Goal: Task Accomplishment & Management: Manage account settings

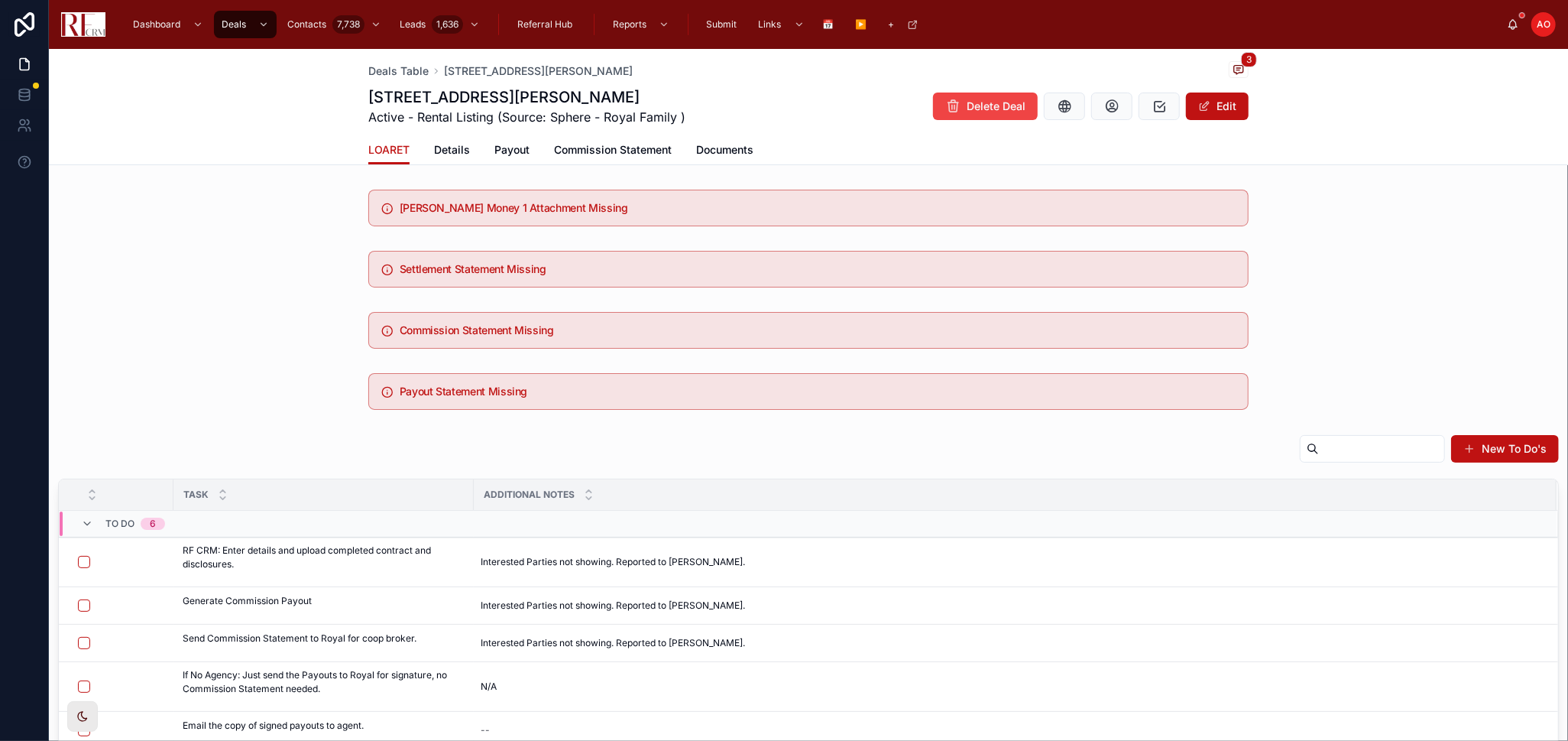
scroll to position [230, 0]
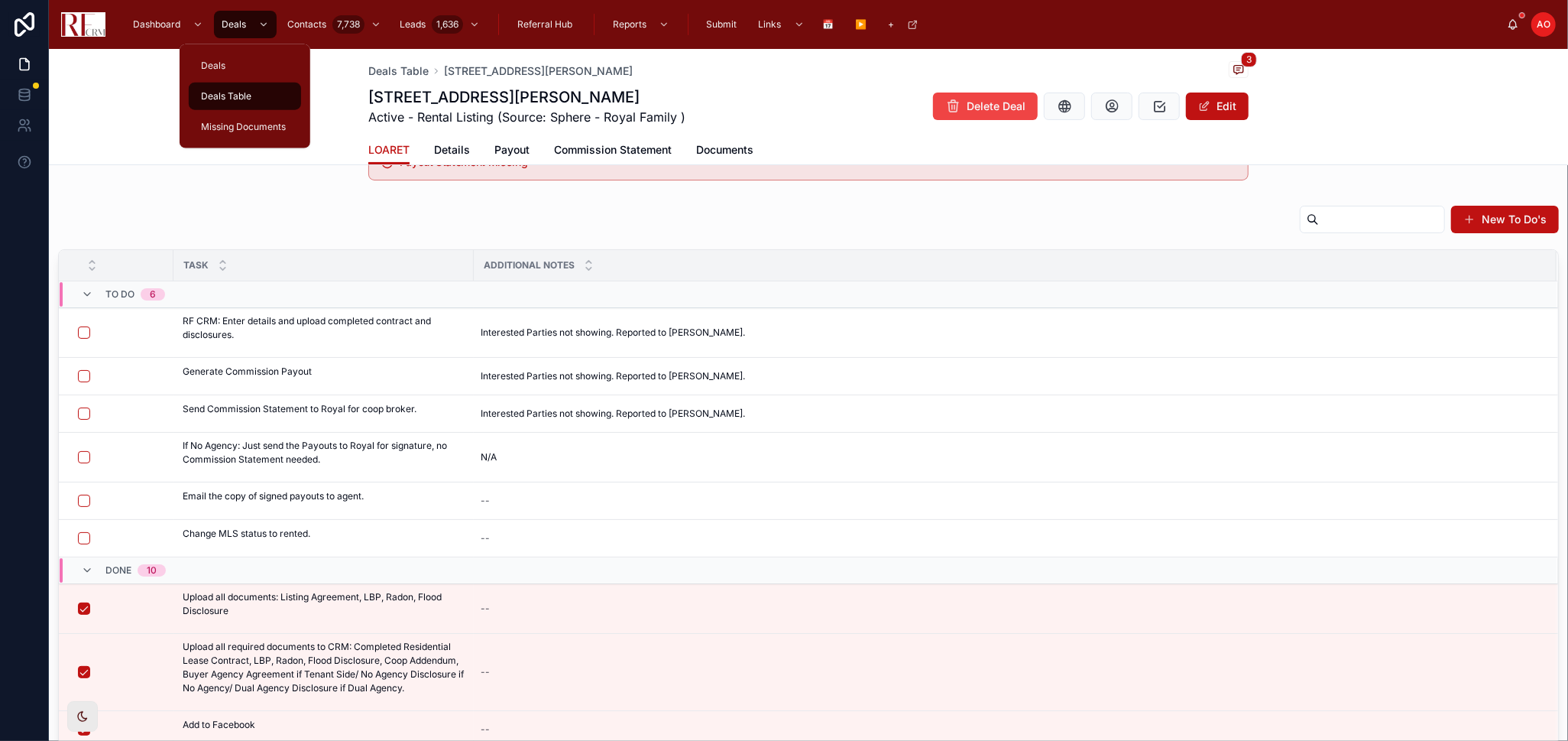
click at [247, 92] on span "Deals Table" at bounding box center [226, 96] width 51 height 12
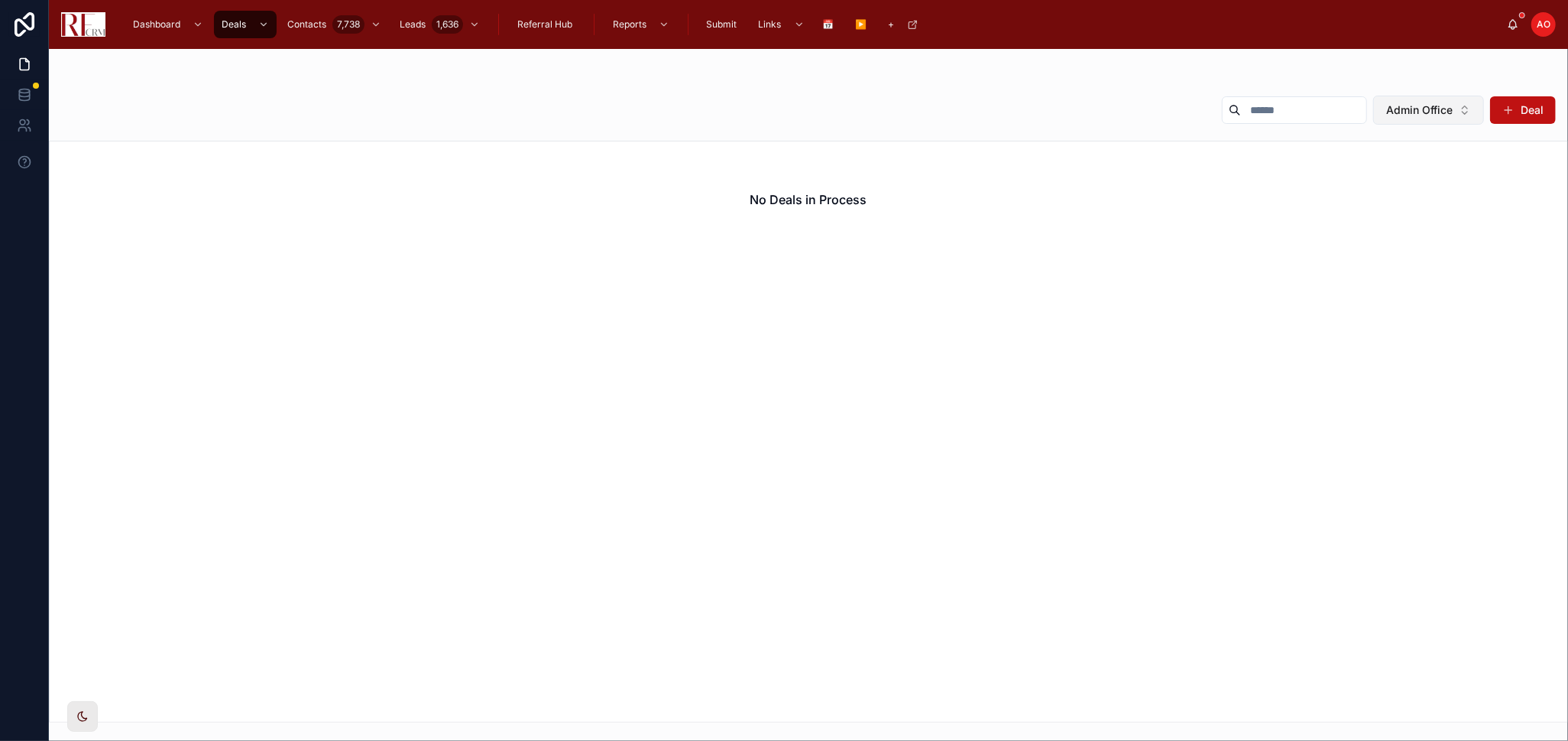
click at [1475, 113] on button "Admin Office" at bounding box center [1429, 110] width 111 height 29
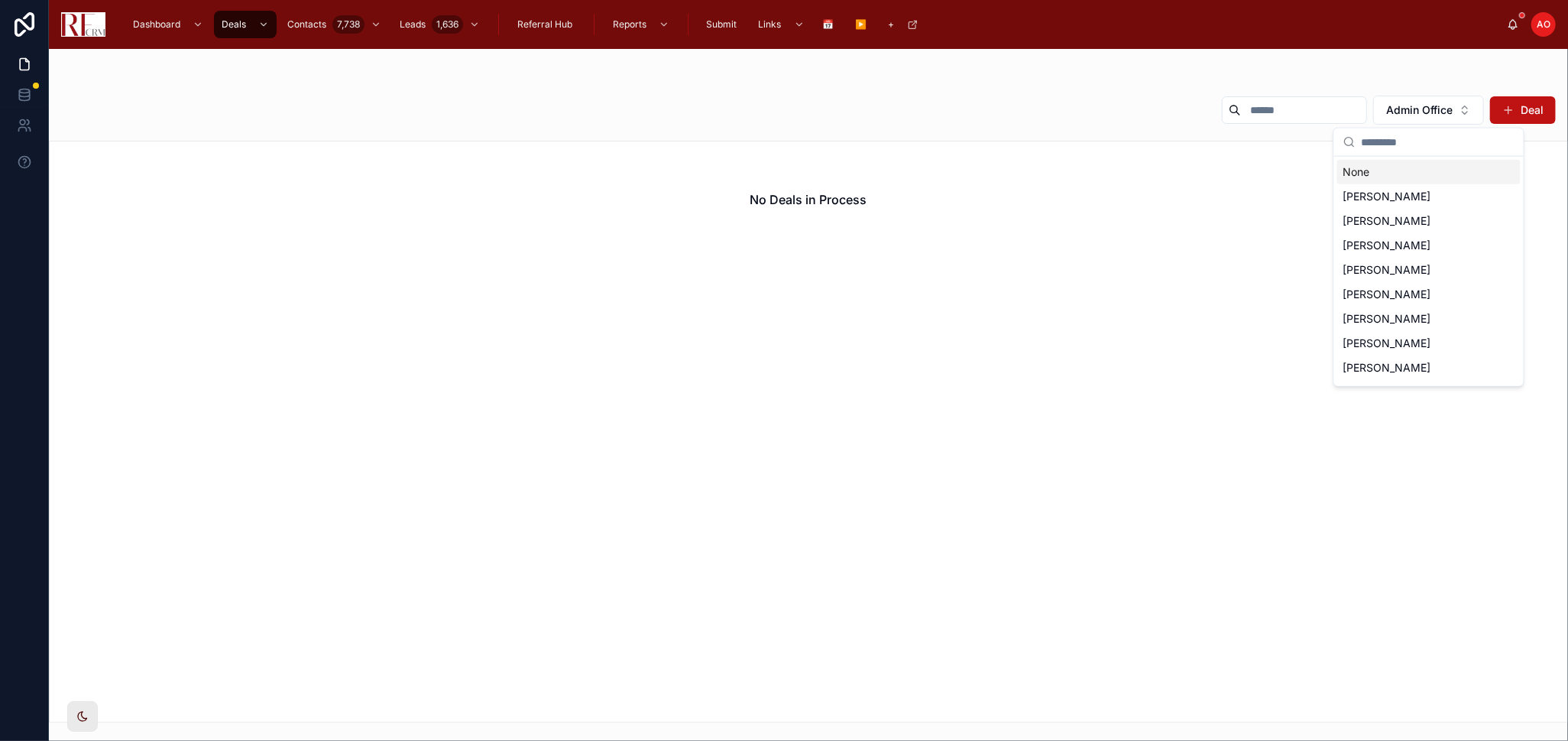
click at [1419, 169] on div "None" at bounding box center [1429, 172] width 184 height 25
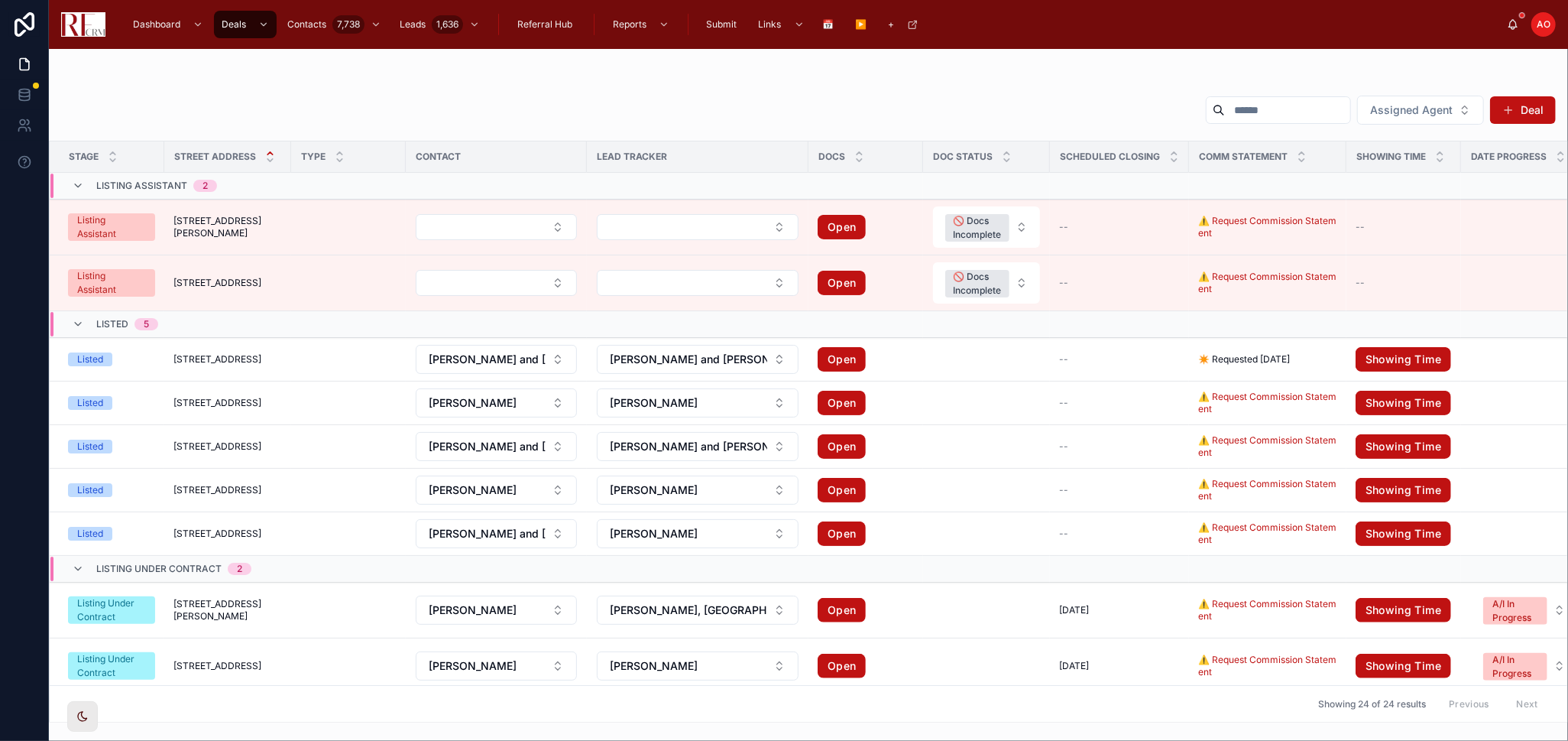
click at [1262, 105] on input "text" at bounding box center [1287, 110] width 125 height 21
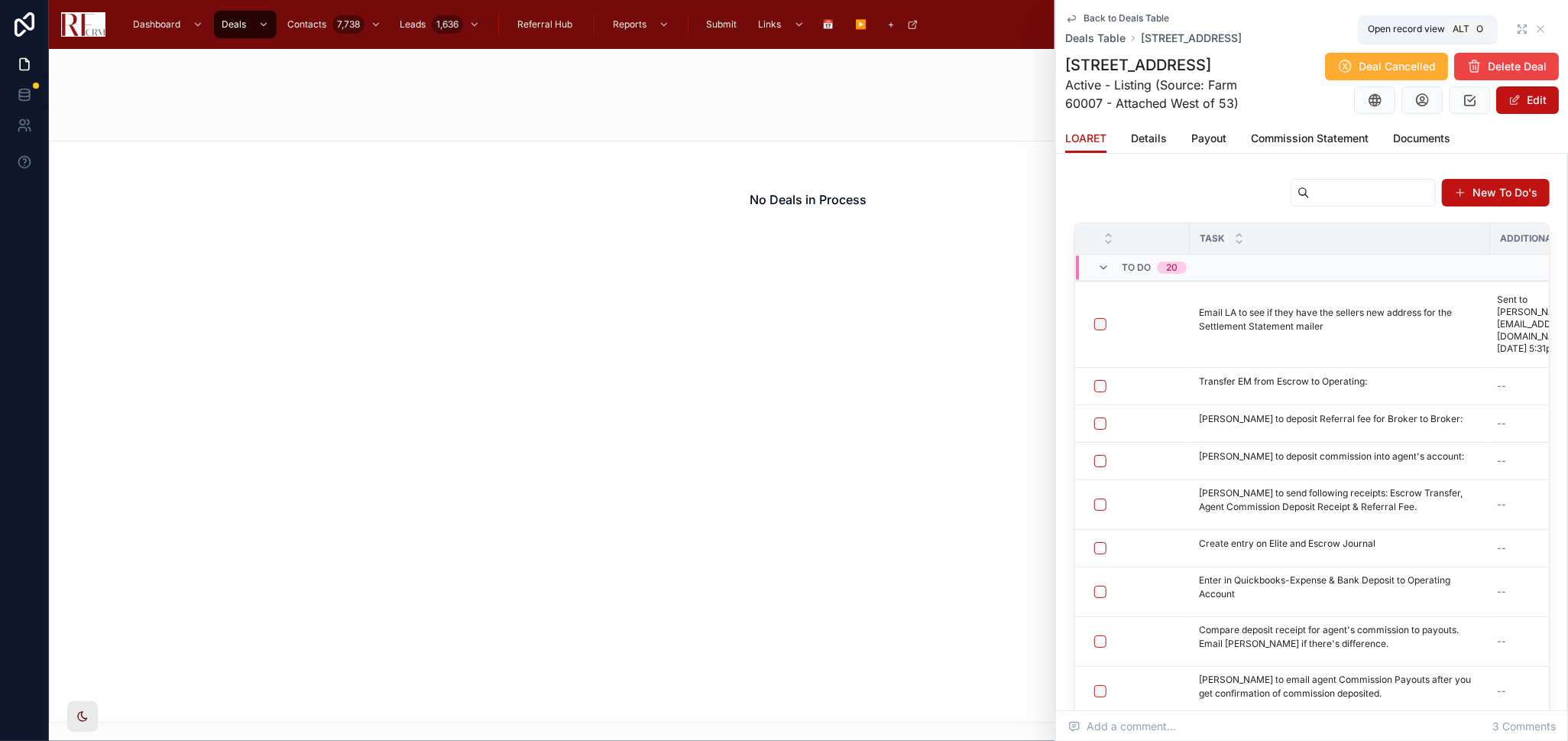
click at [1517, 29] on icon at bounding box center [1522, 29] width 12 height 12
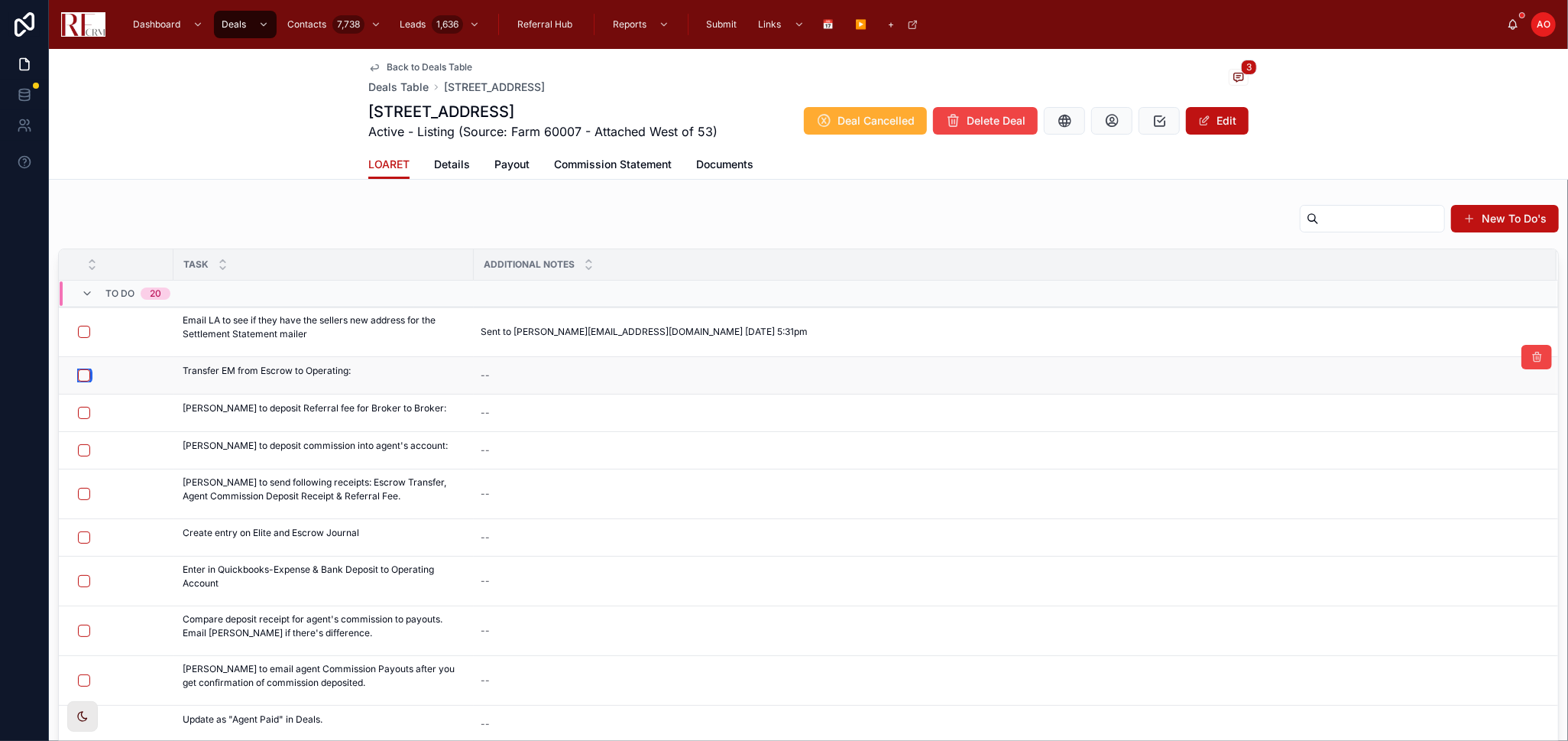
click at [81, 373] on button "button" at bounding box center [83, 375] width 12 height 12
click at [78, 411] on button "button" at bounding box center [83, 413] width 12 height 12
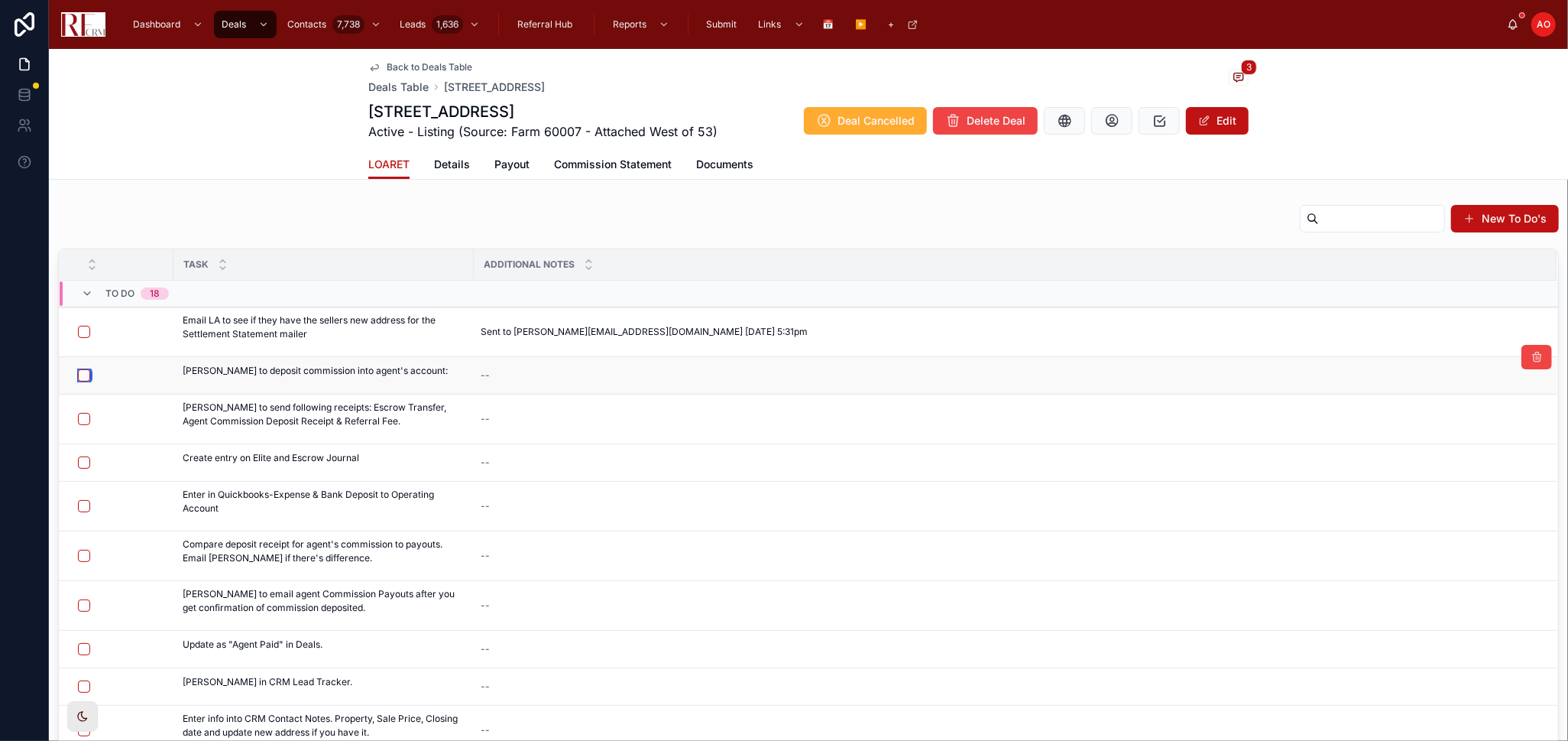
click at [79, 373] on button "button" at bounding box center [83, 375] width 12 height 12
click at [84, 417] on button "button" at bounding box center [83, 418] width 12 height 12
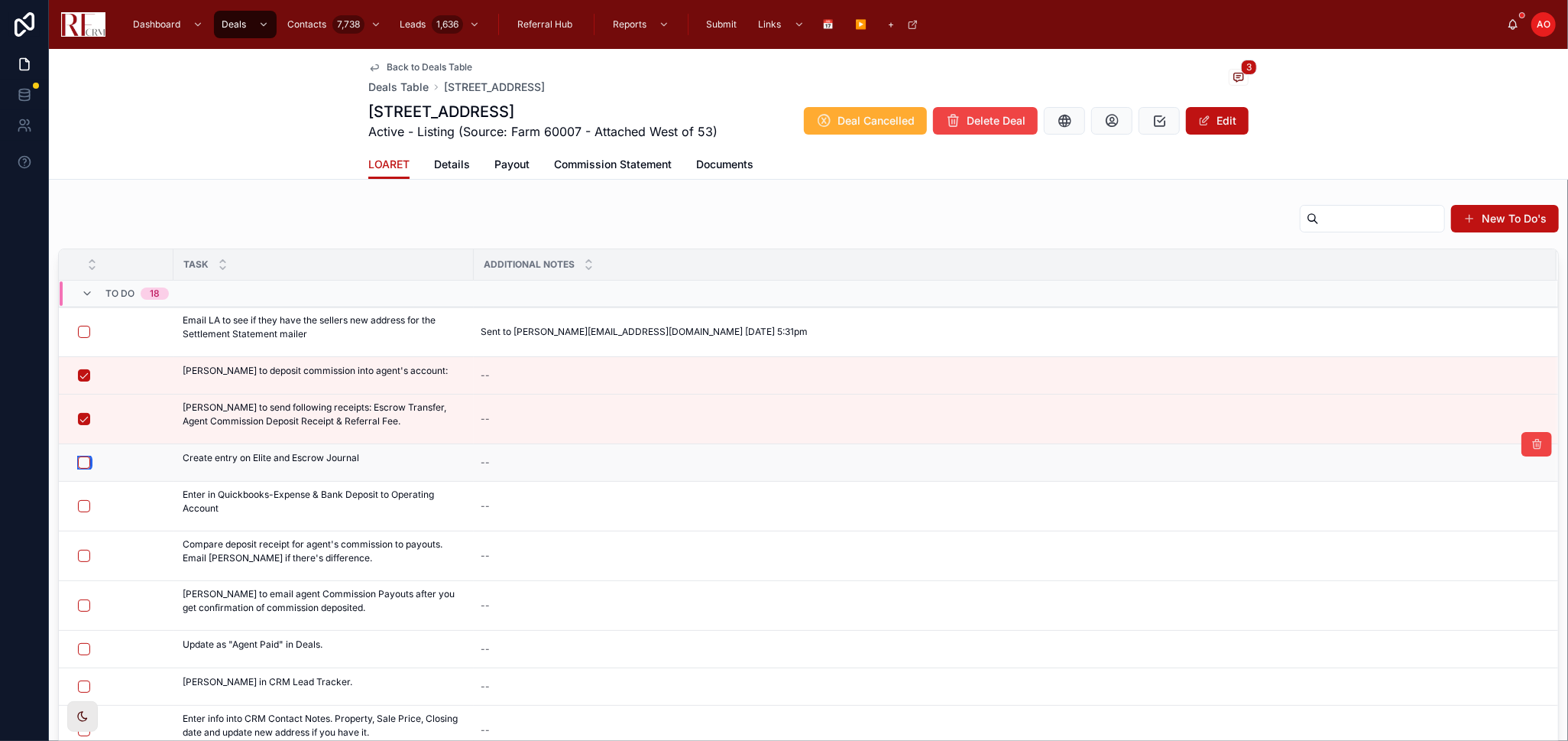
click at [89, 460] on button "button" at bounding box center [83, 462] width 12 height 12
click at [82, 506] on button "button" at bounding box center [83, 506] width 12 height 12
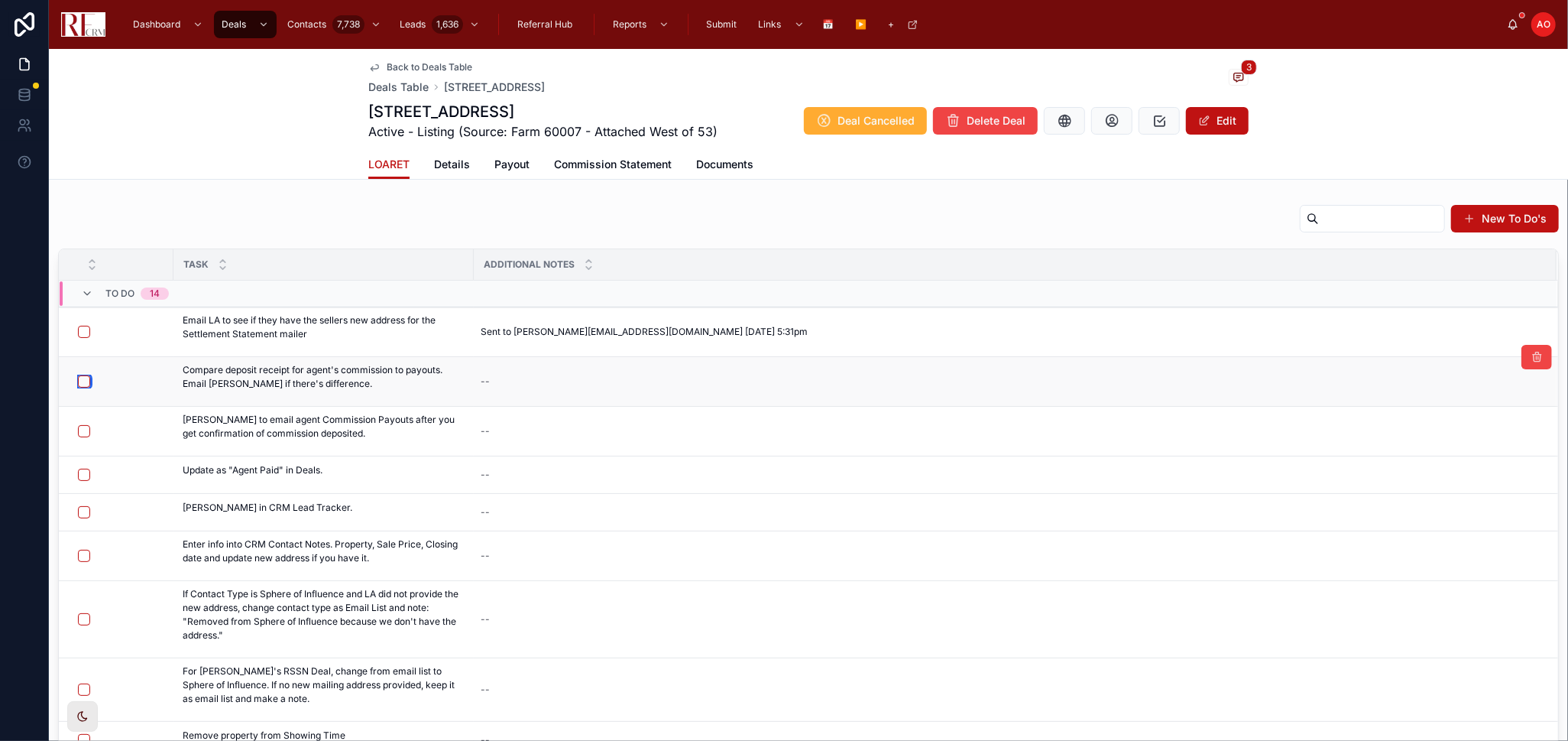
click at [79, 382] on button "button" at bounding box center [83, 381] width 12 height 12
click at [1482, 410] on span "Send to Agent" at bounding box center [1512, 406] width 61 height 12
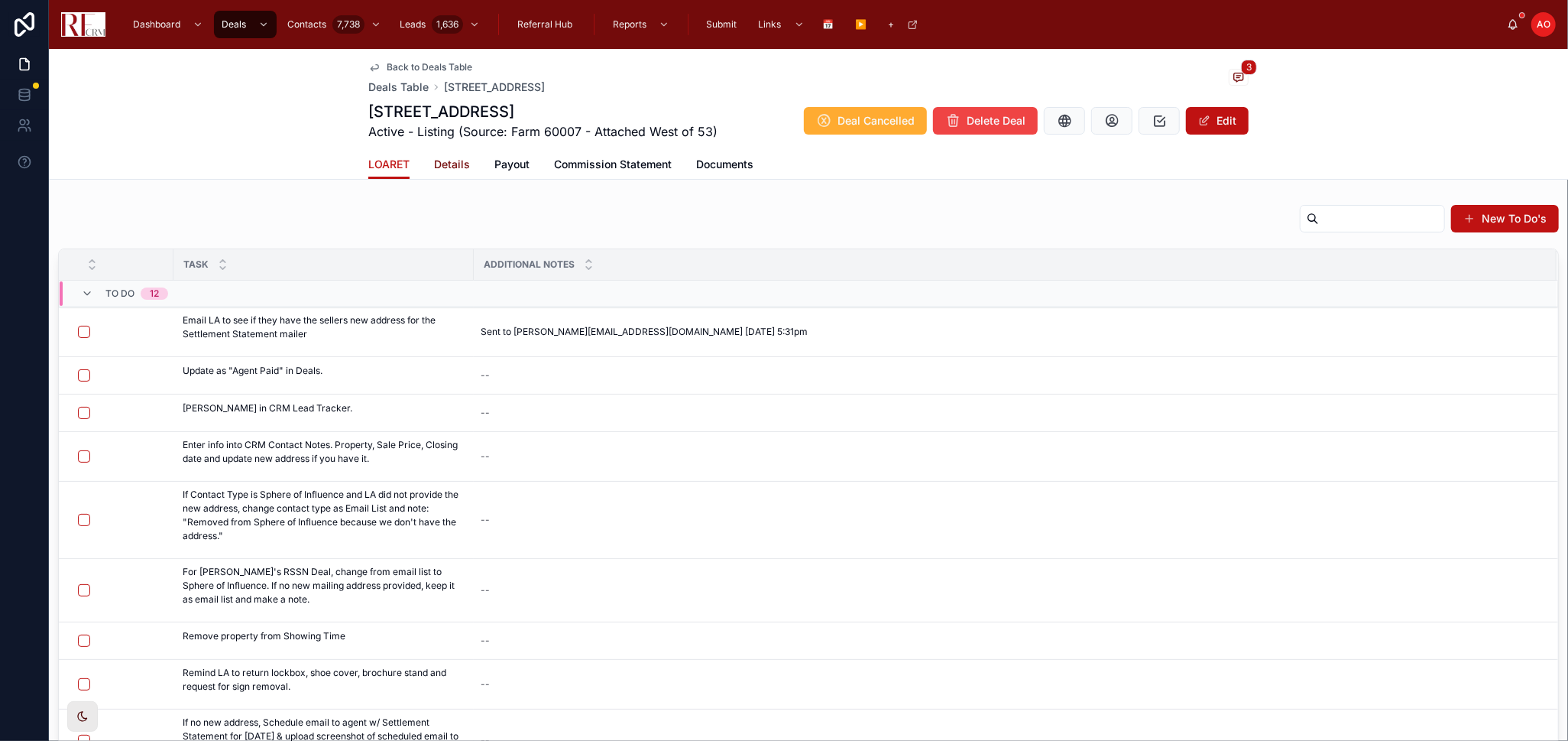
click at [449, 166] on span "Details" at bounding box center [452, 164] width 36 height 16
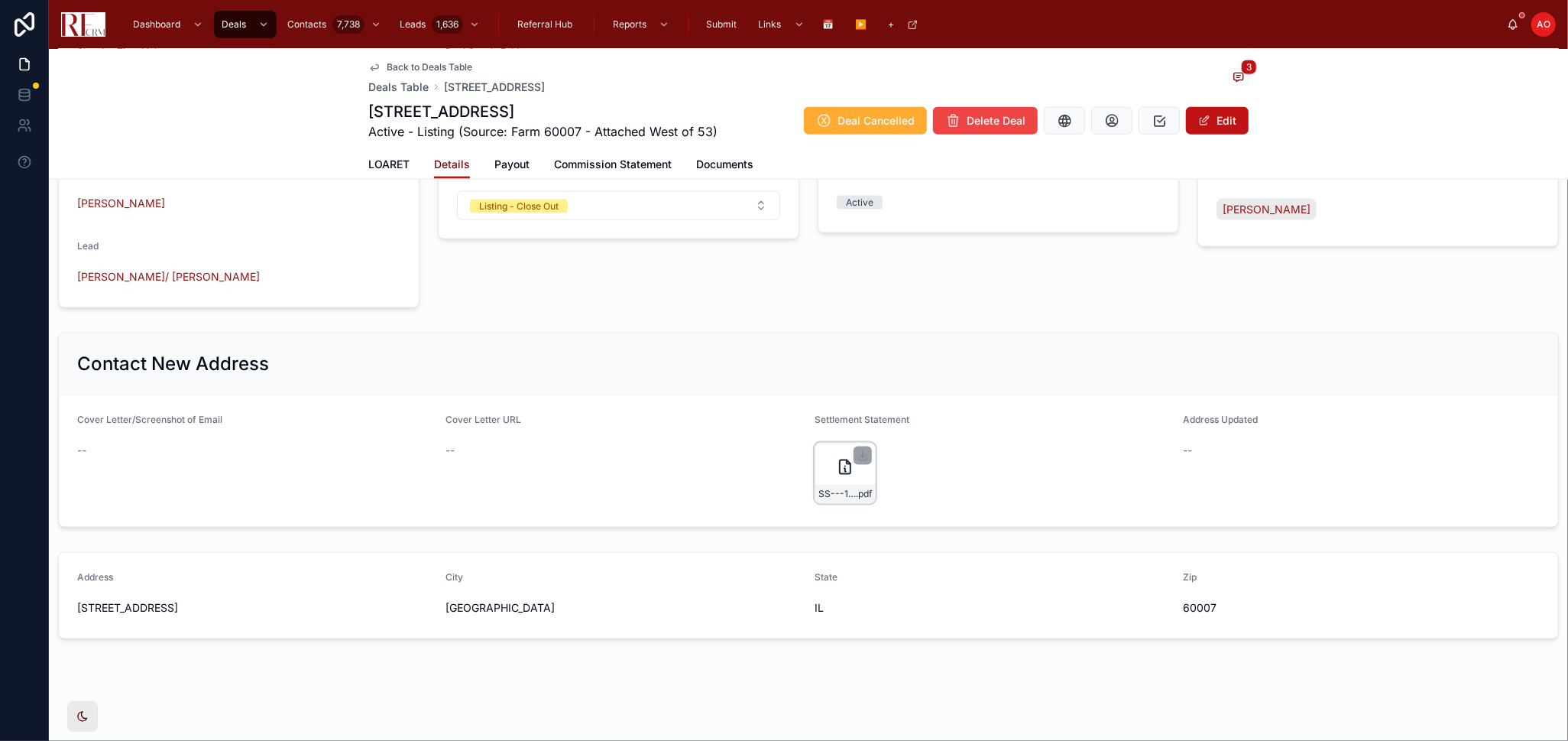
scroll to position [1309, 0]
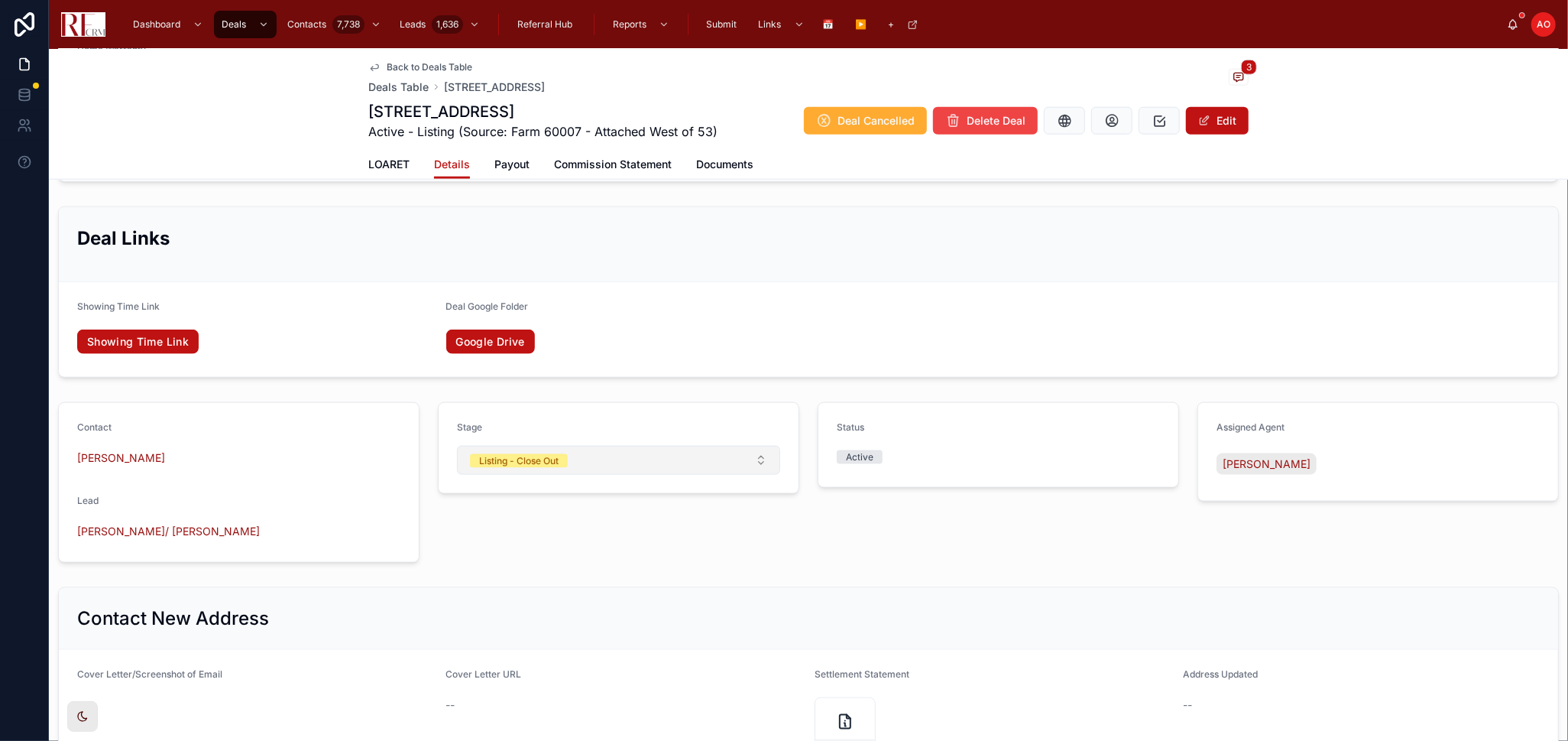
click at [762, 453] on button "Listing - Close Out" at bounding box center [619, 461] width 323 height 29
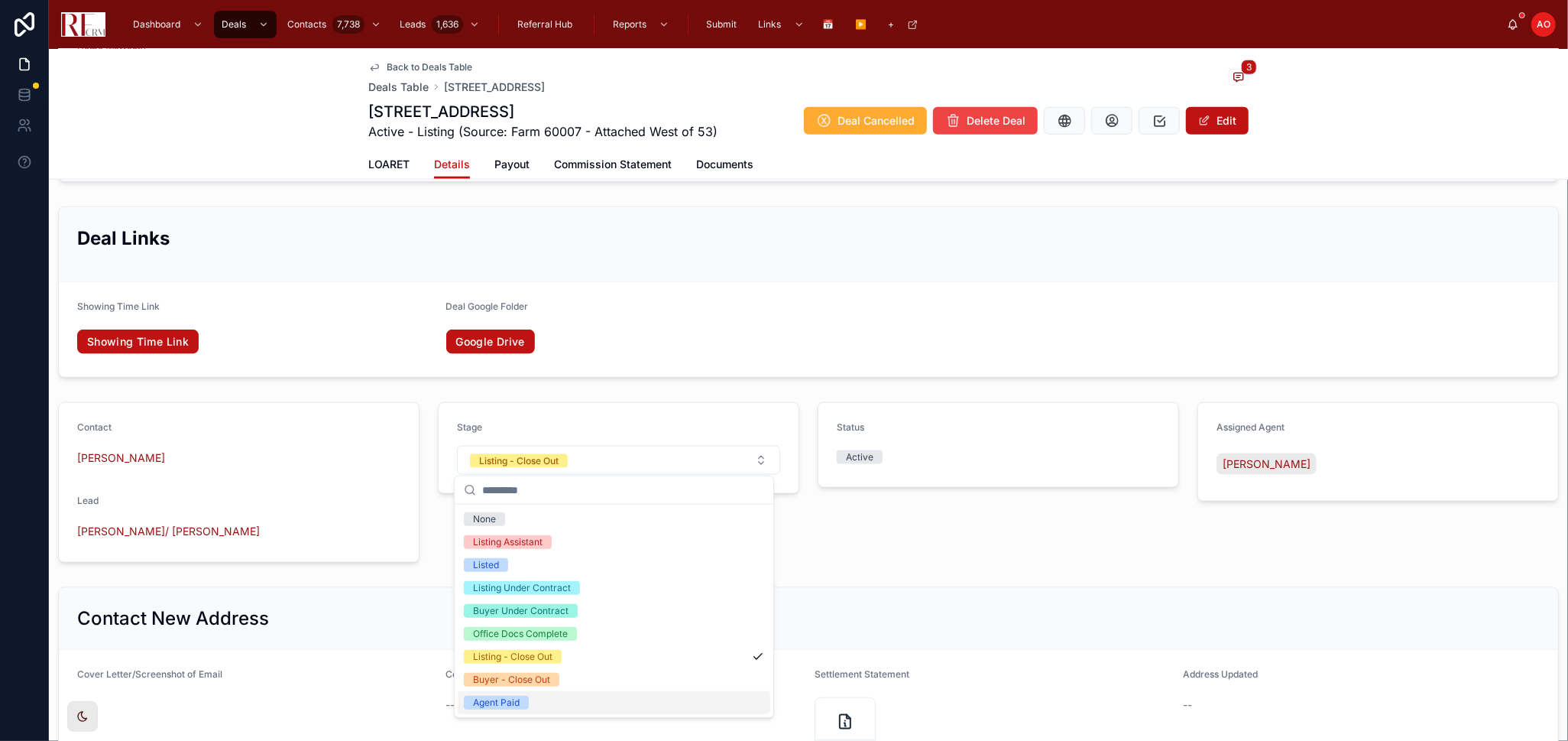
click at [567, 697] on div "Agent Paid" at bounding box center [614, 703] width 313 height 23
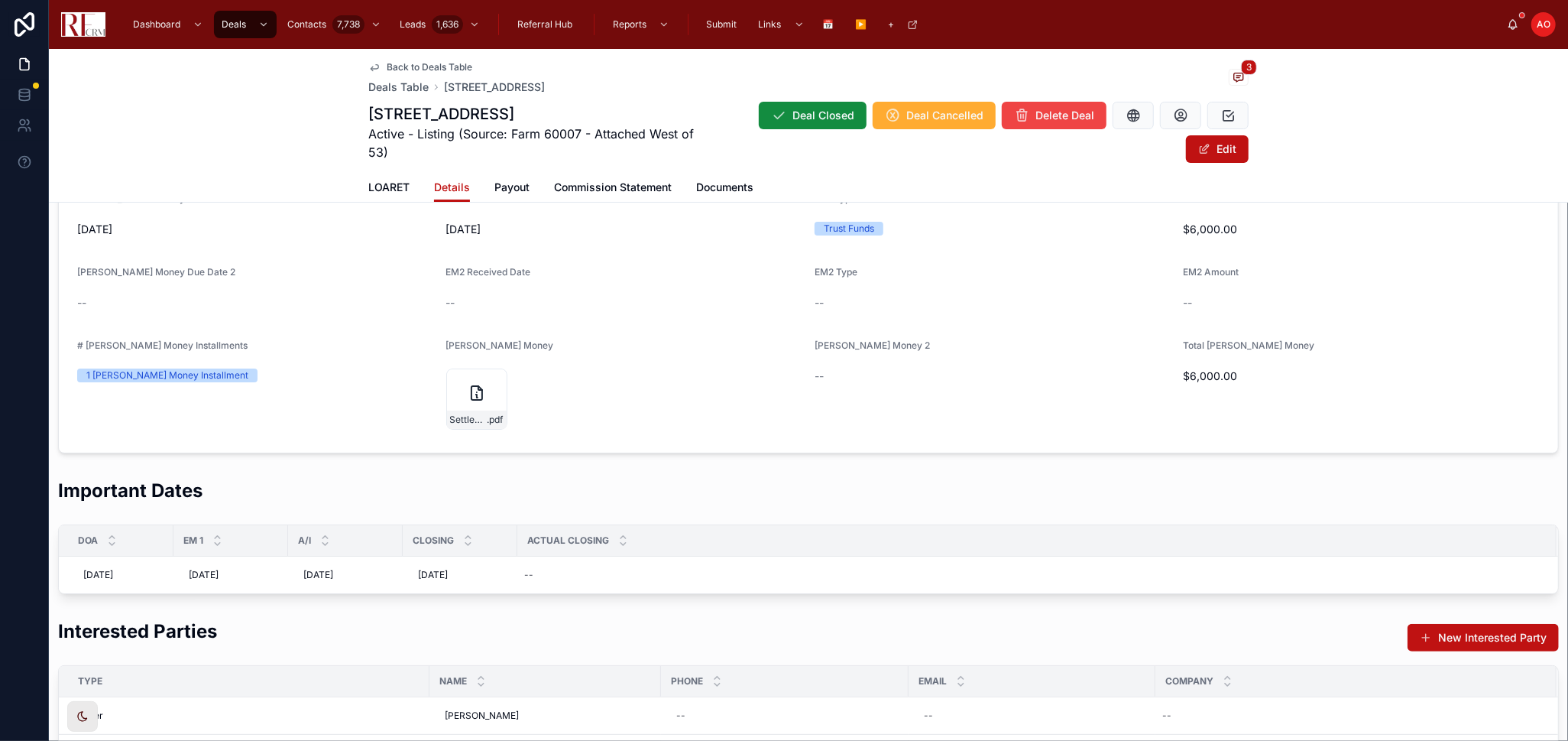
scroll to position [228, 0]
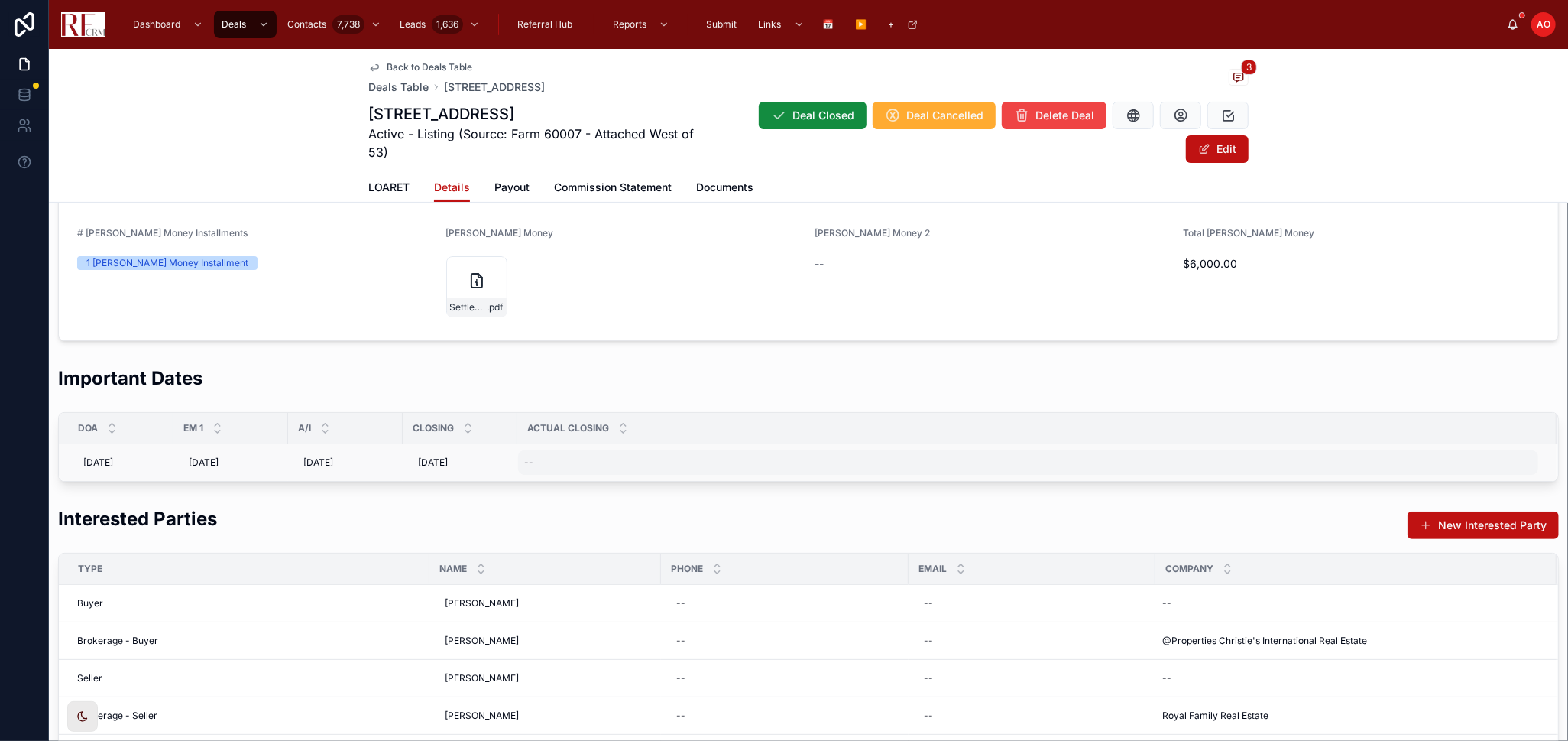
click at [558, 462] on div "--" at bounding box center [1027, 462] width 1020 height 25
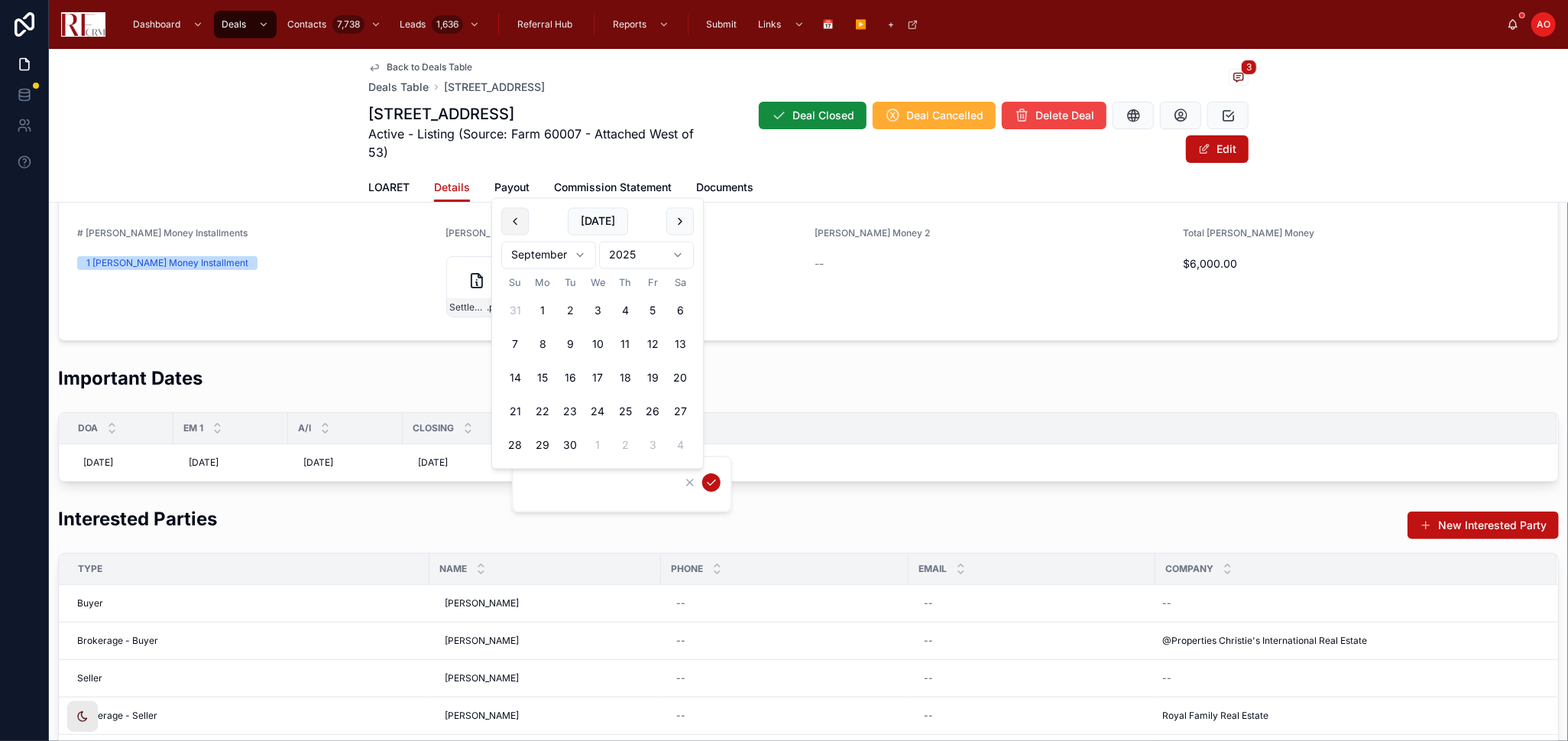
click at [521, 216] on button at bounding box center [515, 222] width 28 height 28
click at [574, 405] on button "26" at bounding box center [571, 413] width 28 height 28
type input "*********"
click at [720, 489] on form "*********" at bounding box center [624, 484] width 196 height 29
click at [711, 483] on icon "submit" at bounding box center [711, 482] width 12 height 12
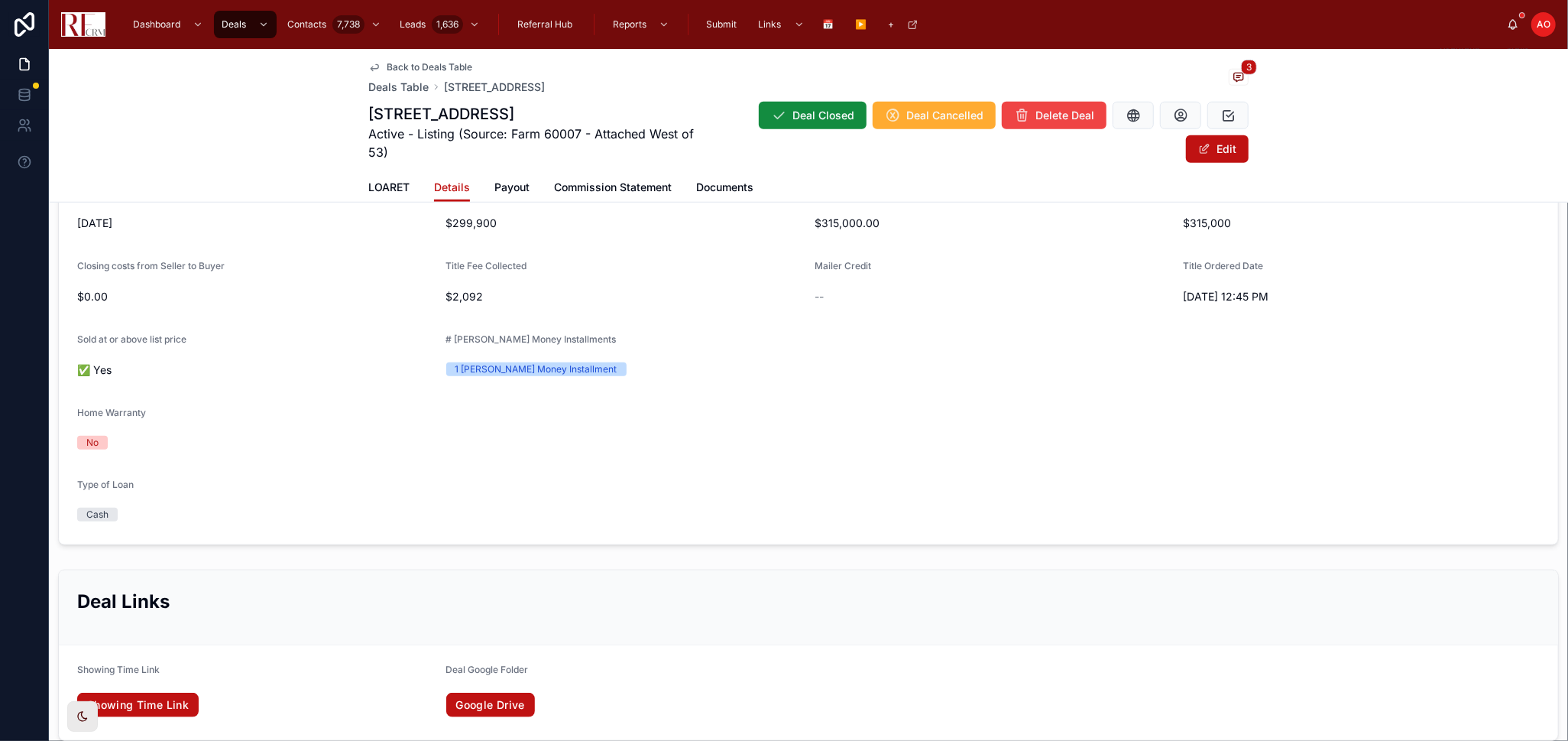
scroll to position [907, 0]
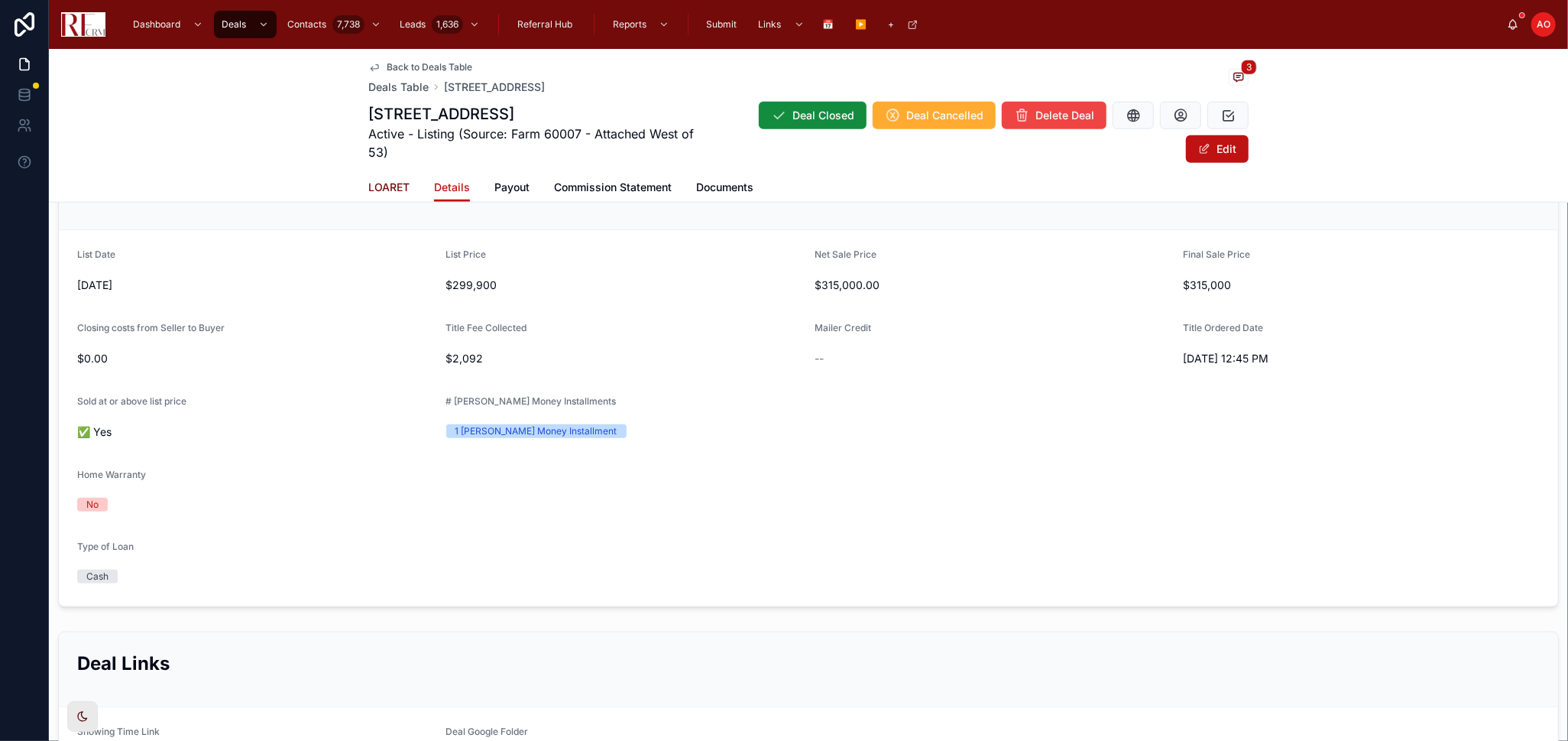
click at [394, 190] on span "LOARET" at bounding box center [389, 187] width 42 height 16
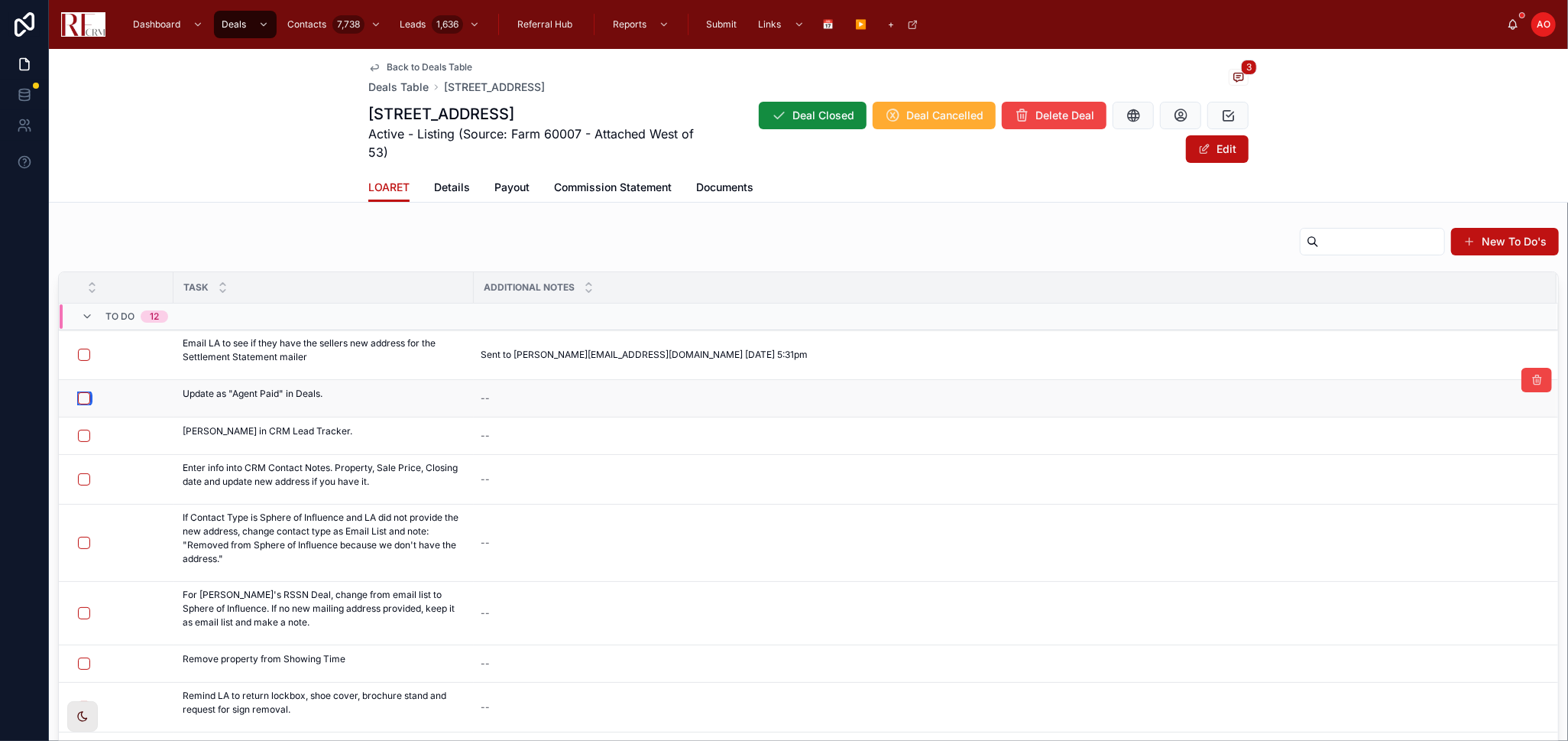
click at [79, 396] on button "button" at bounding box center [83, 398] width 12 height 12
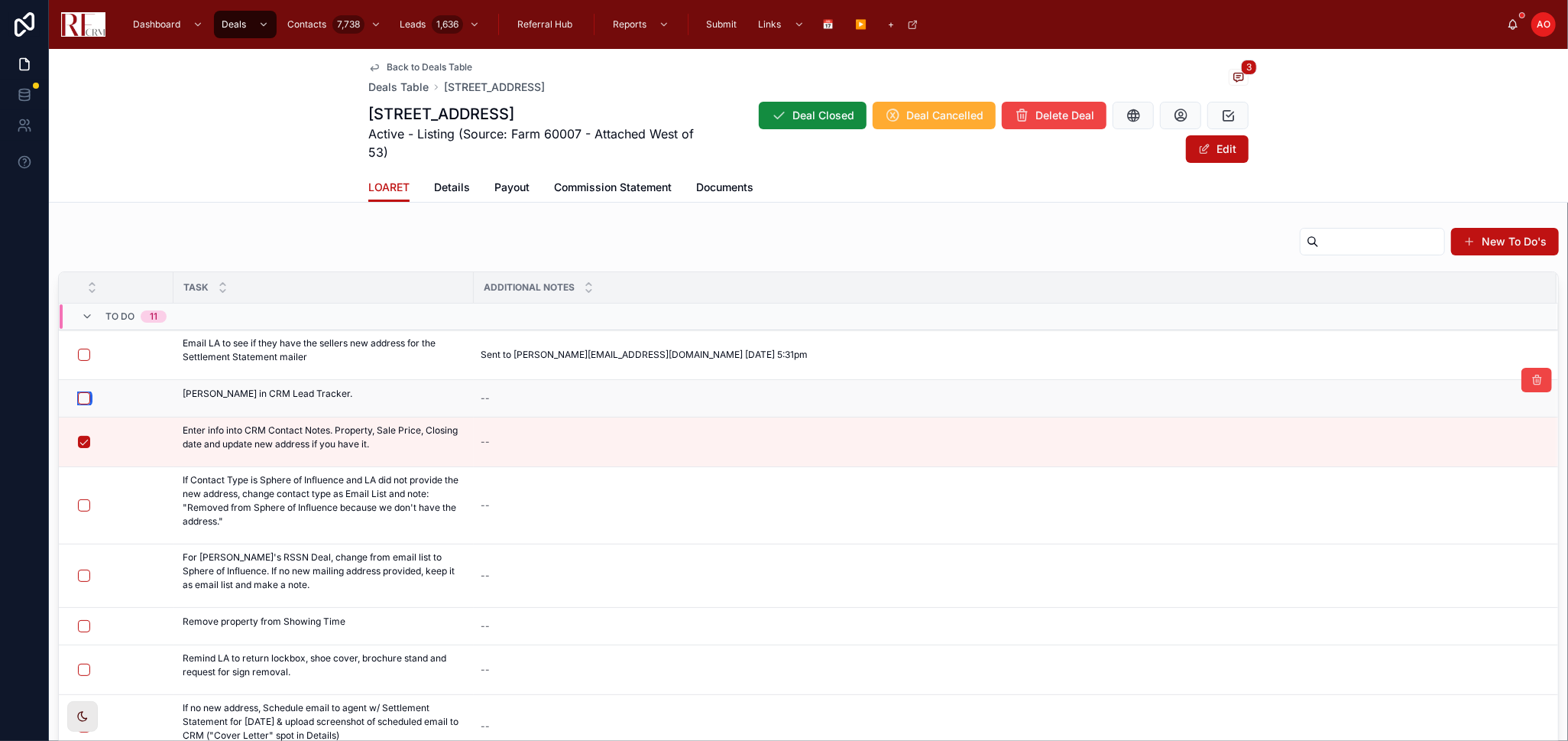
click at [84, 399] on button "button" at bounding box center [83, 398] width 12 height 12
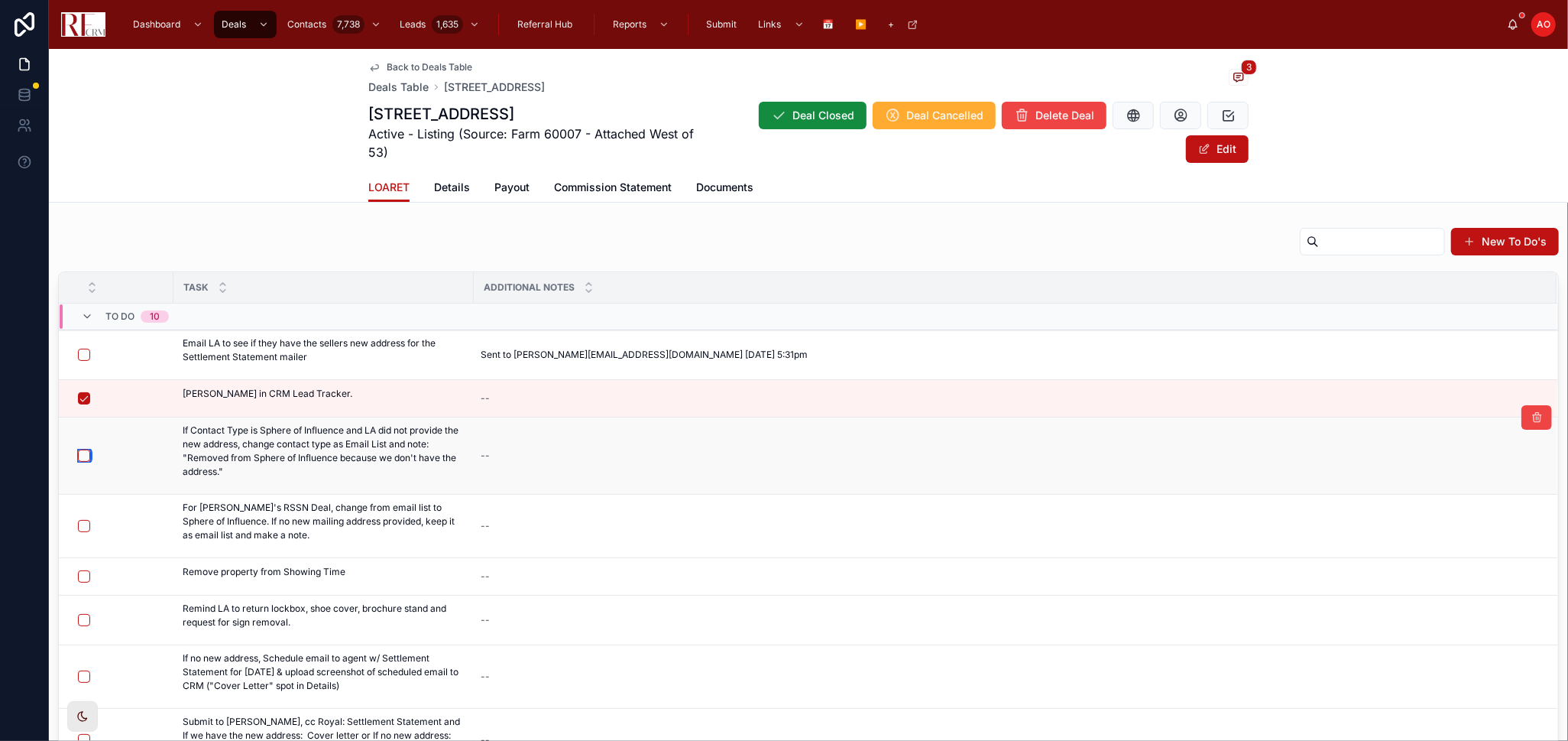
click at [87, 454] on button "button" at bounding box center [83, 455] width 12 height 12
click at [86, 454] on button "button" at bounding box center [83, 455] width 12 height 12
click at [82, 521] on button "button" at bounding box center [83, 525] width 12 height 12
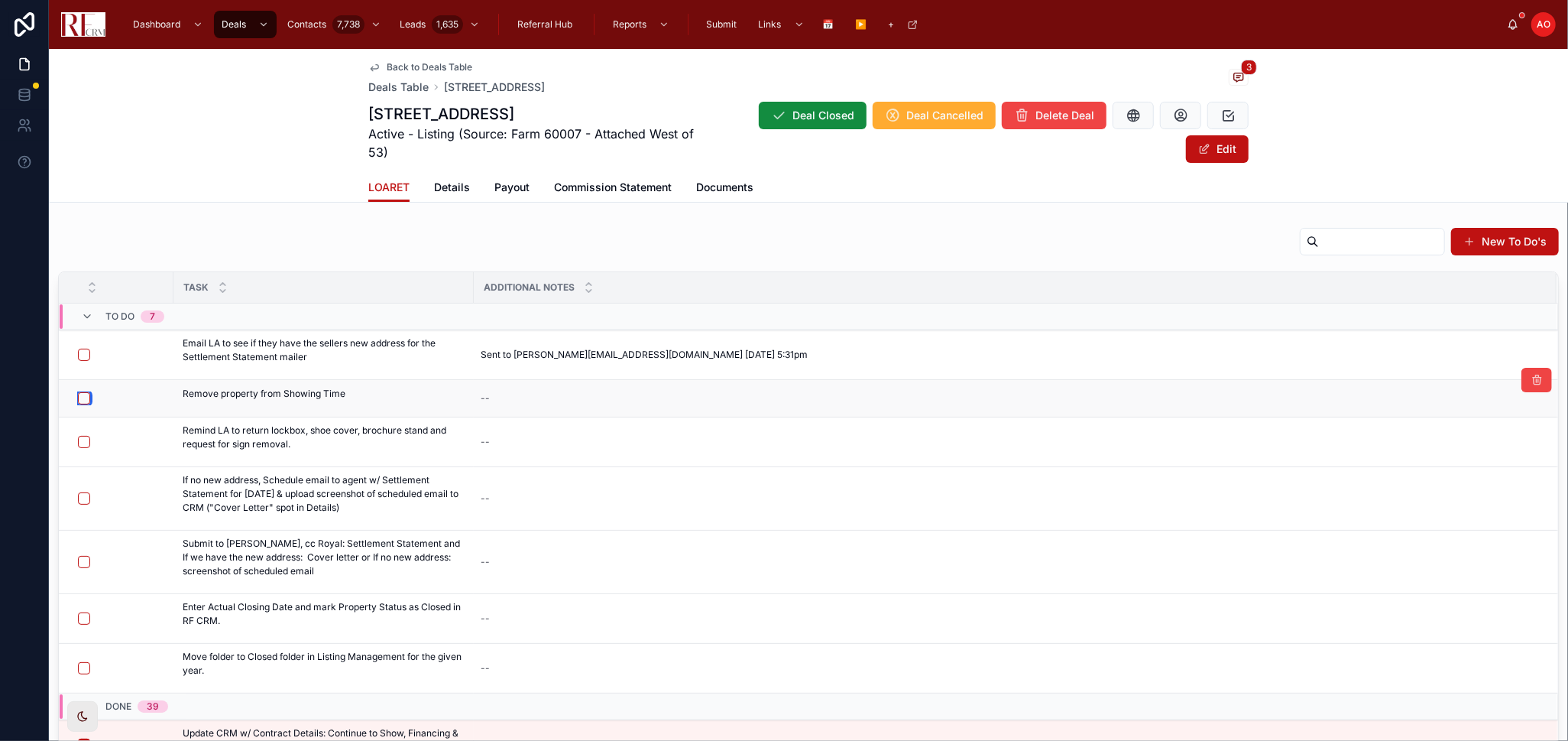
click at [82, 395] on button "button" at bounding box center [83, 398] width 12 height 12
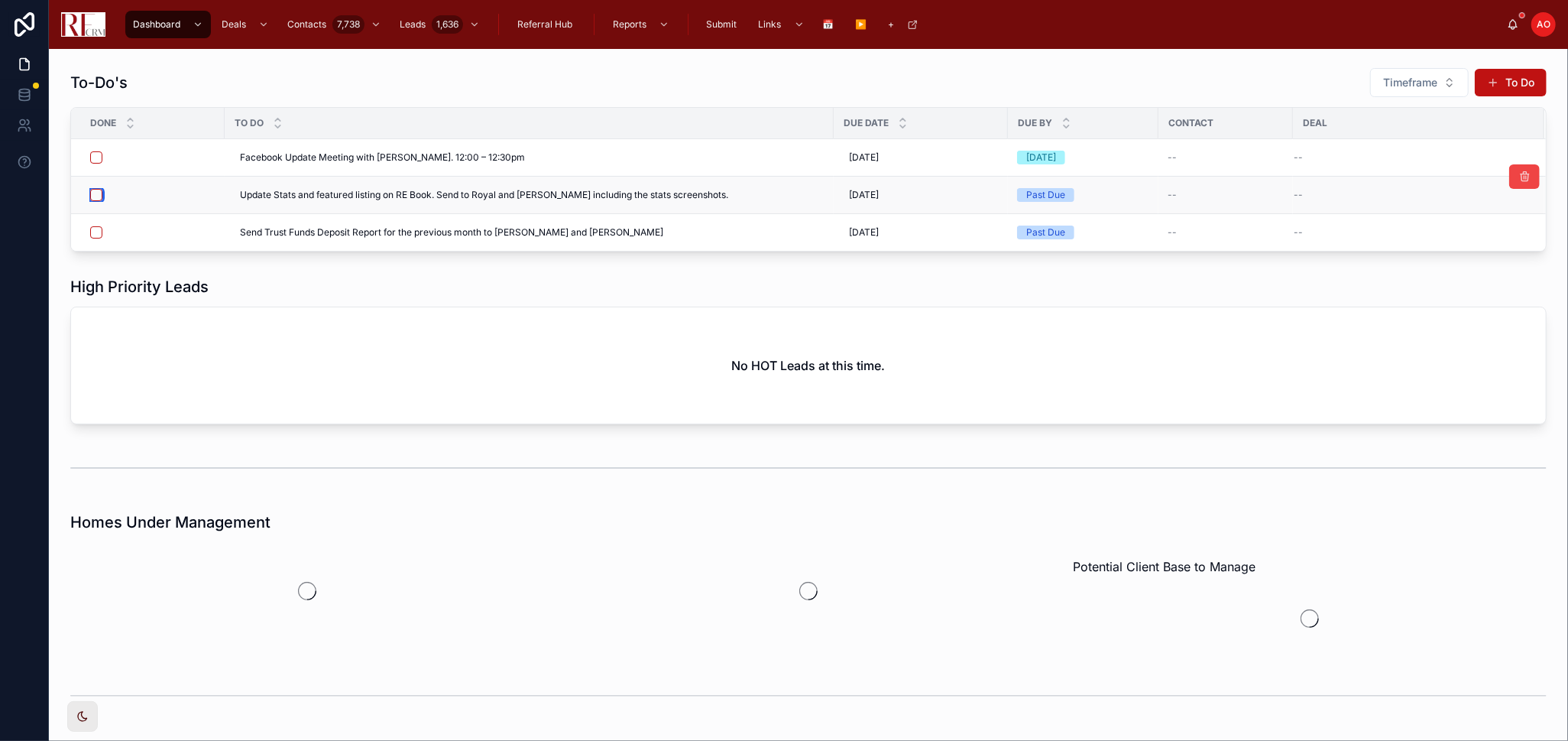
click at [94, 190] on button "button" at bounding box center [96, 194] width 12 height 12
click at [91, 238] on button "button" at bounding box center [96, 232] width 12 height 12
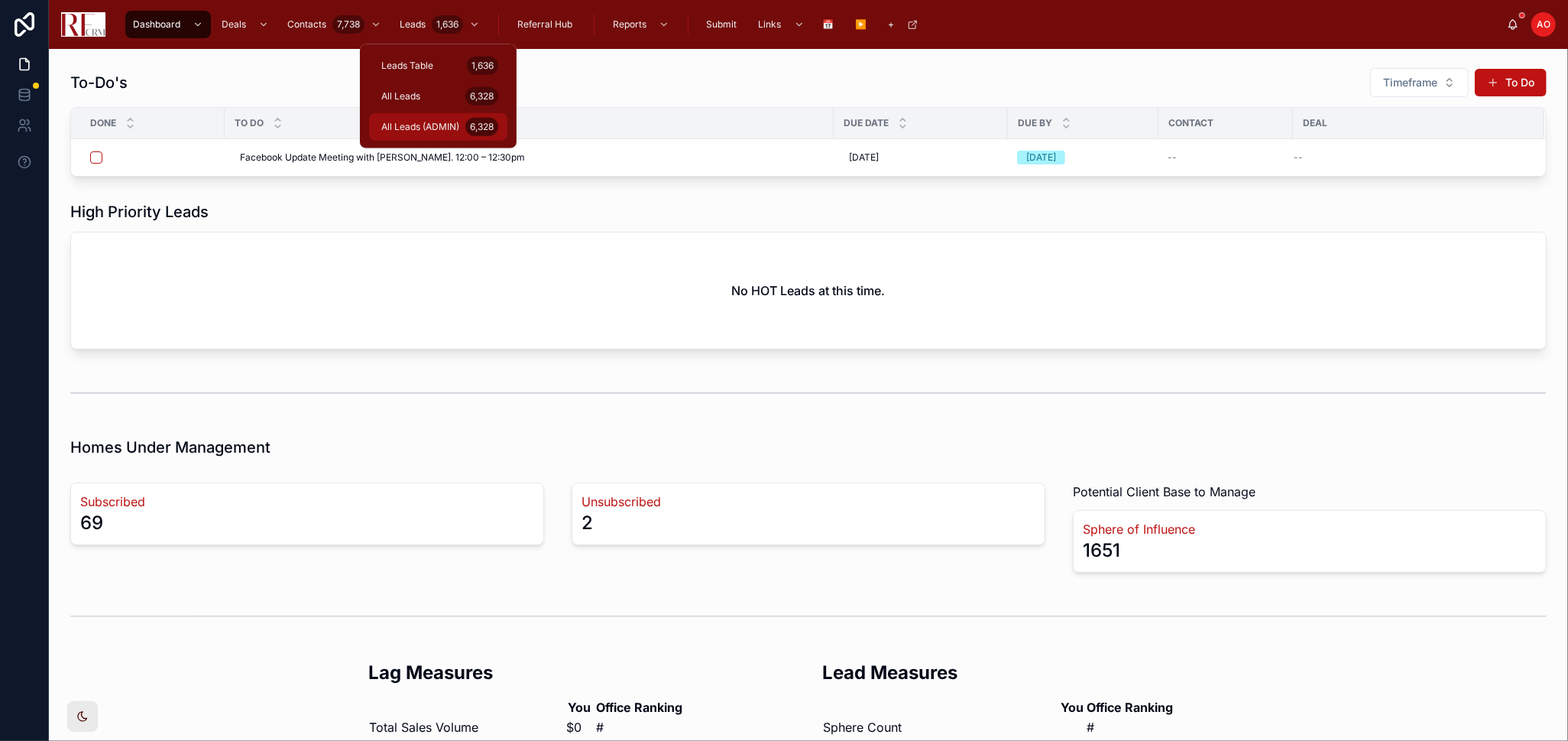
click at [478, 121] on div "6,328" at bounding box center [482, 127] width 33 height 18
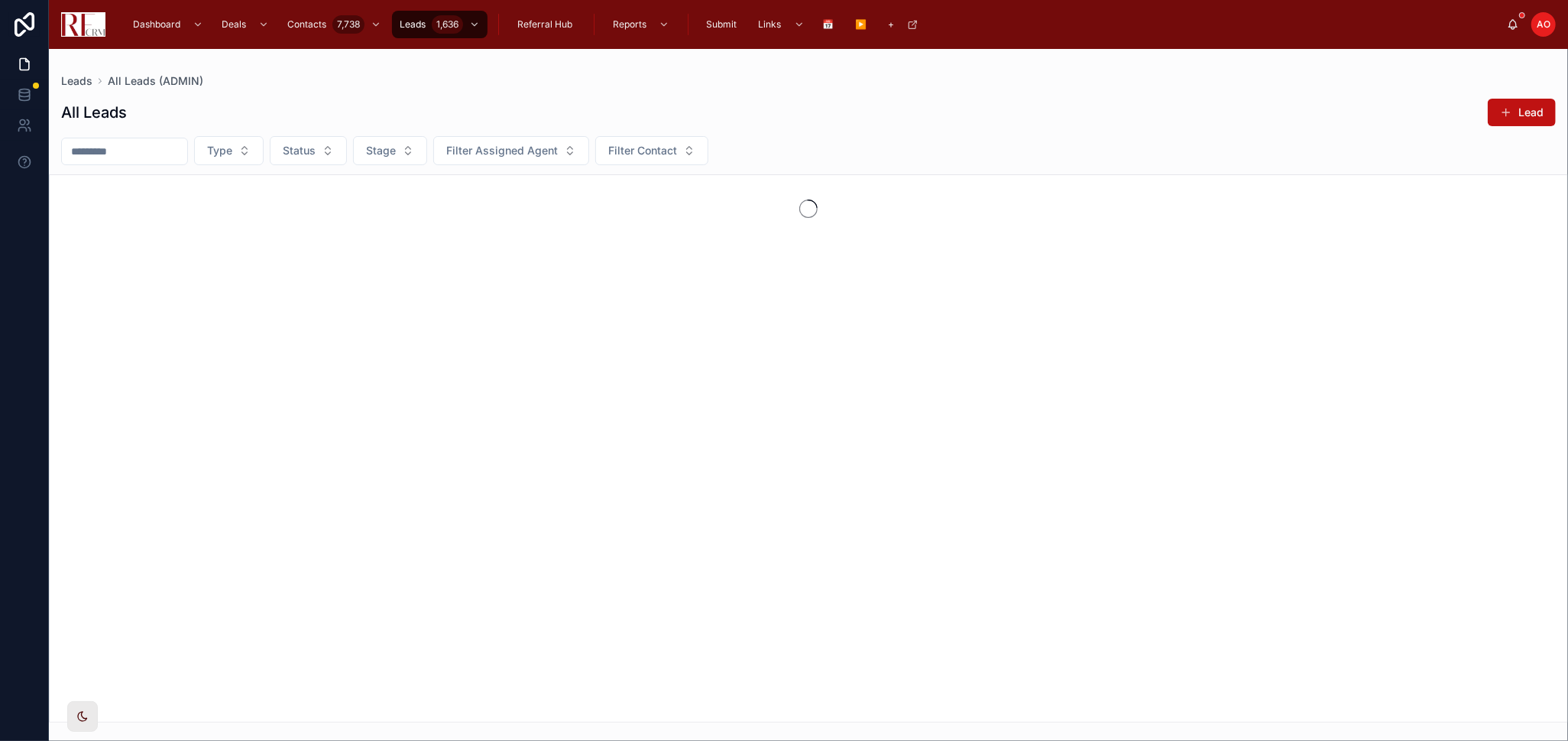
click at [133, 150] on input "text" at bounding box center [124, 151] width 125 height 21
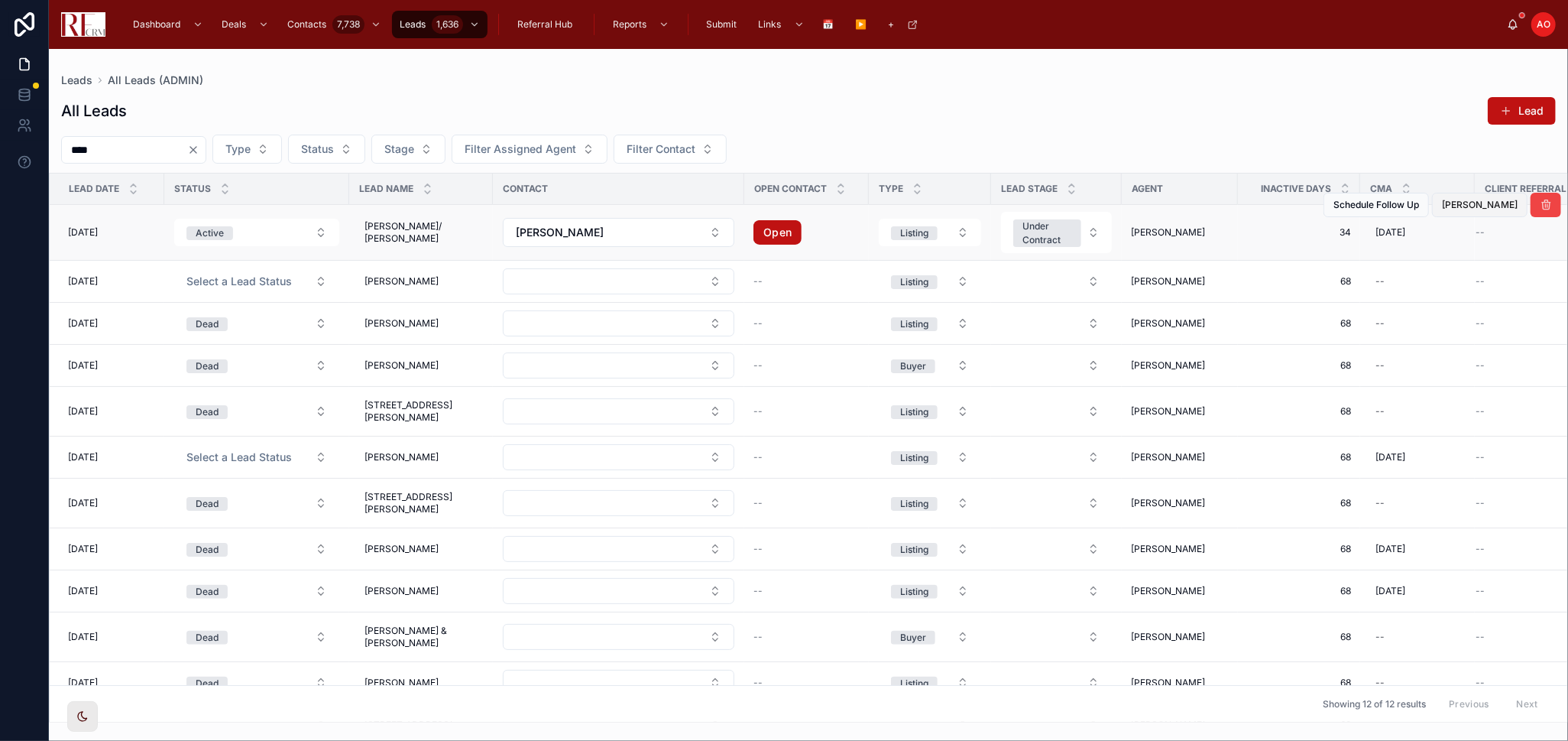
type input "****"
click at [1470, 208] on span "Mark Closed" at bounding box center [1480, 204] width 76 height 12
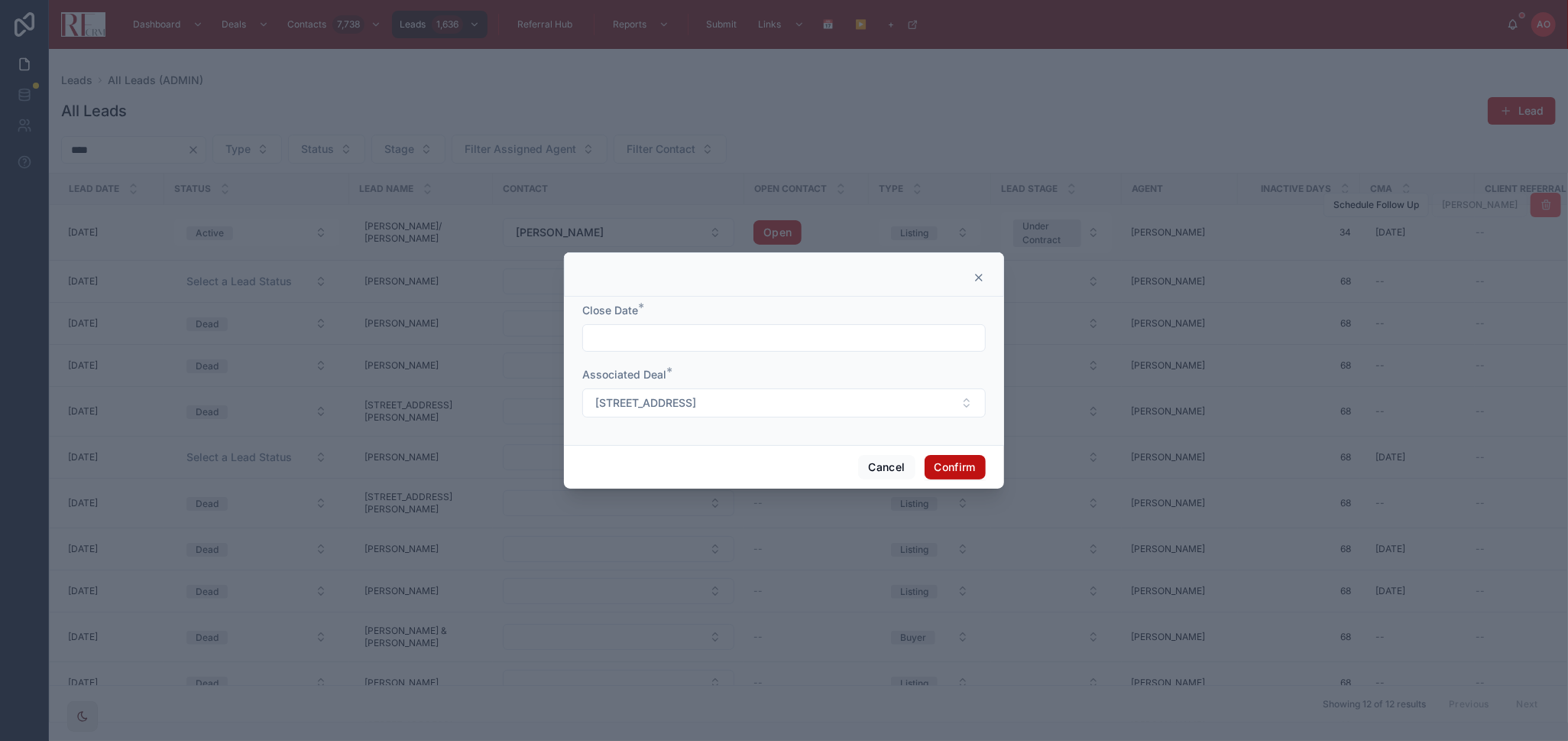
click at [698, 337] on input "text" at bounding box center [784, 338] width 402 height 21
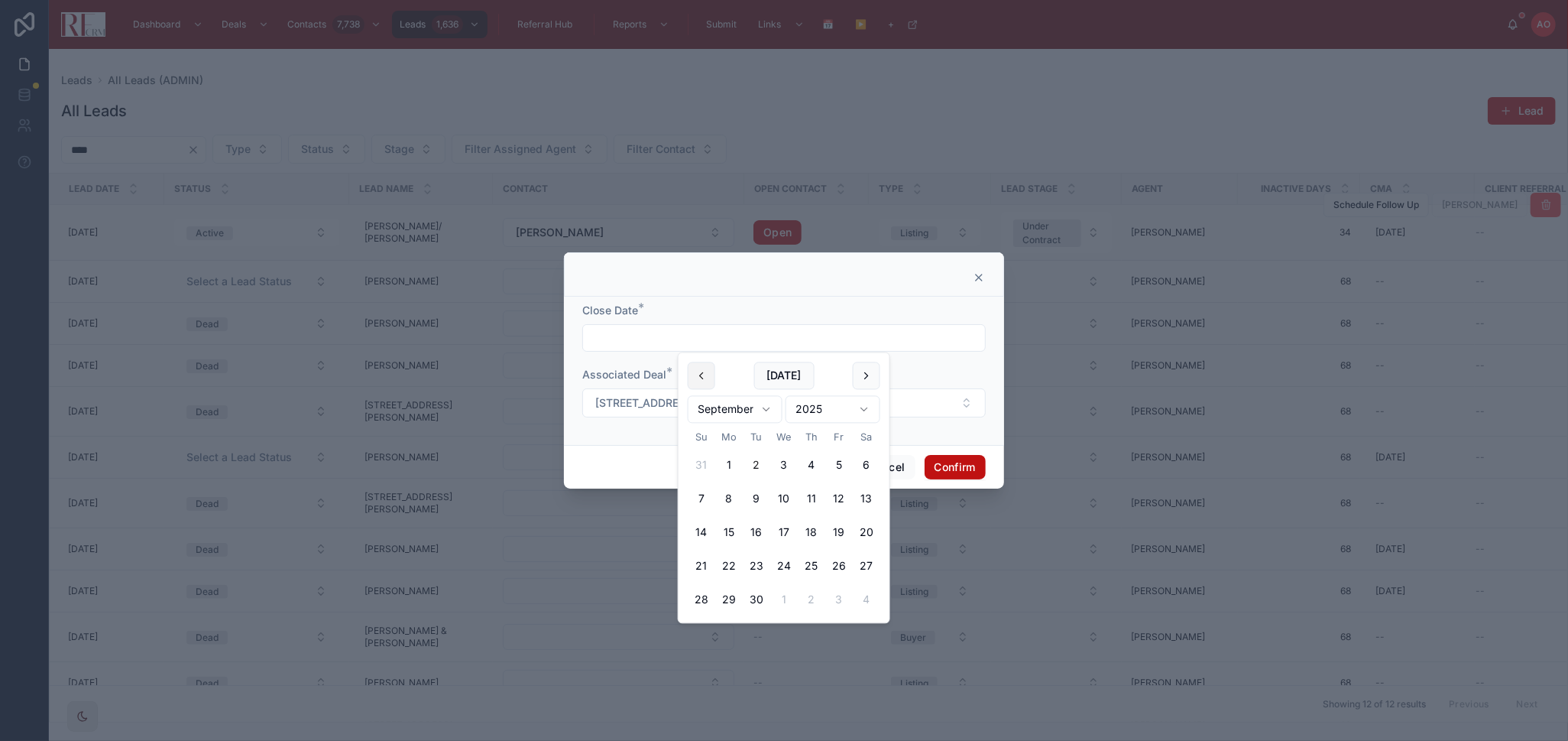
click at [706, 386] on button at bounding box center [702, 376] width 28 height 28
click at [750, 598] on button "26" at bounding box center [757, 600] width 28 height 28
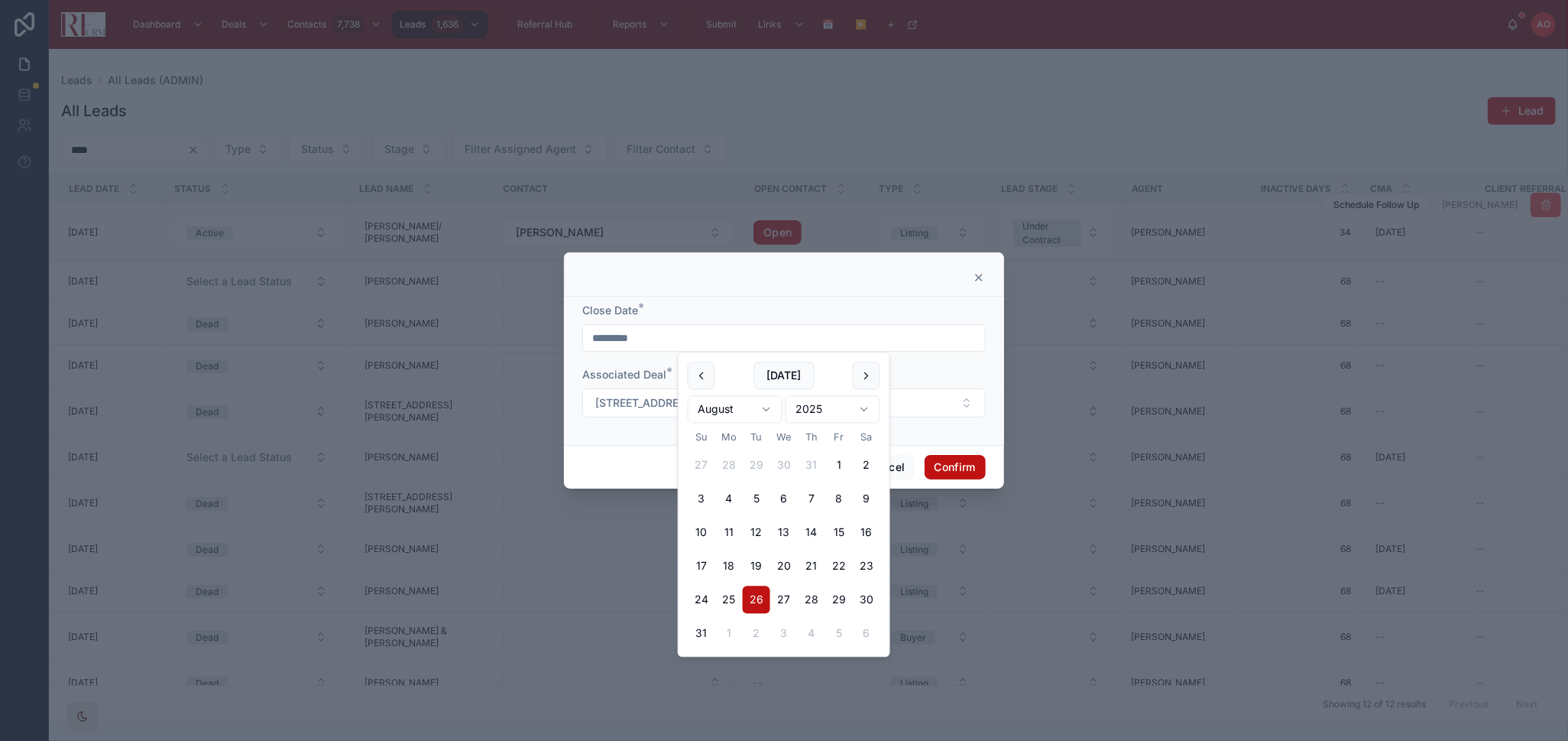
type input "*********"
click at [965, 469] on button "Confirm" at bounding box center [955, 467] width 61 height 25
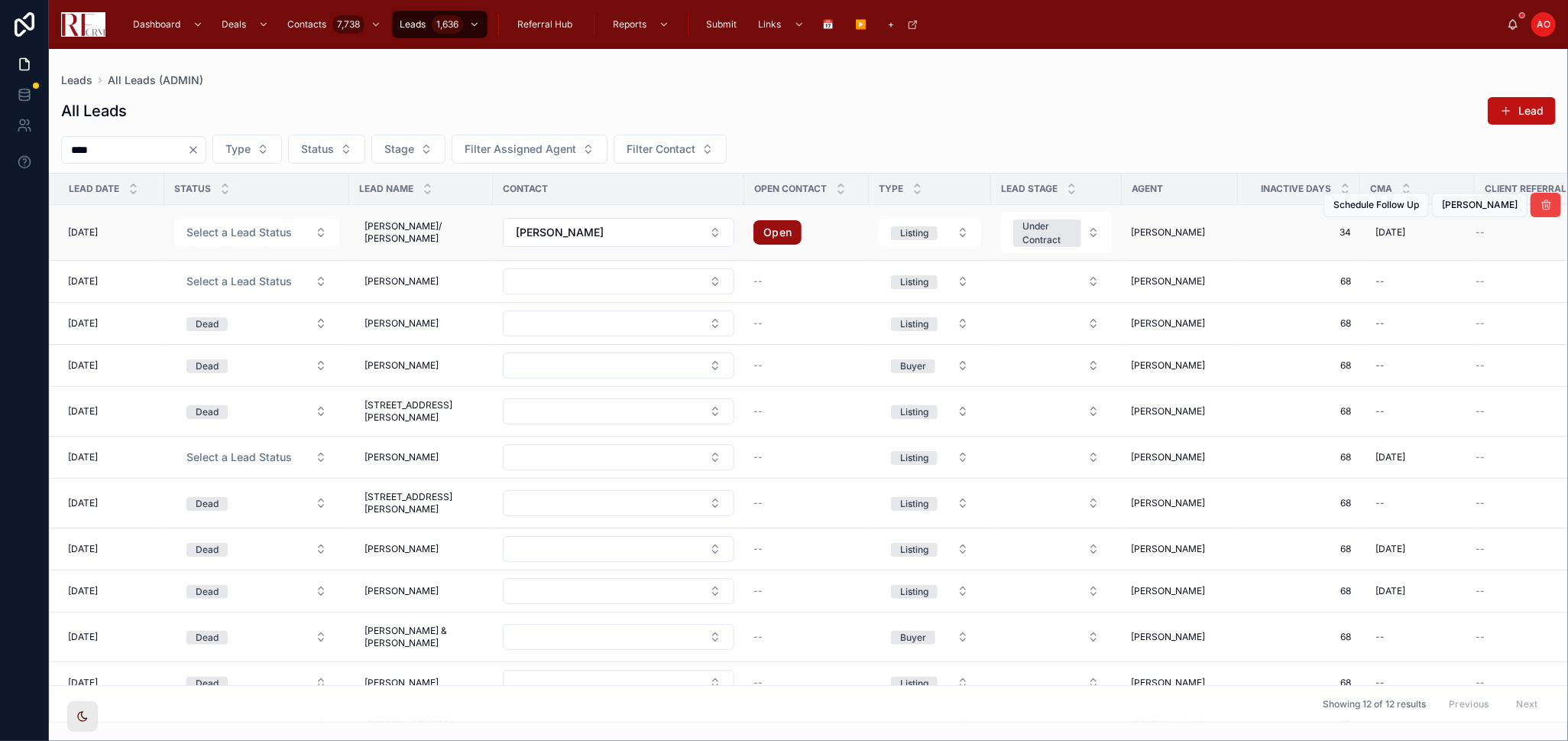
click at [773, 234] on link "Open" at bounding box center [777, 233] width 48 height 25
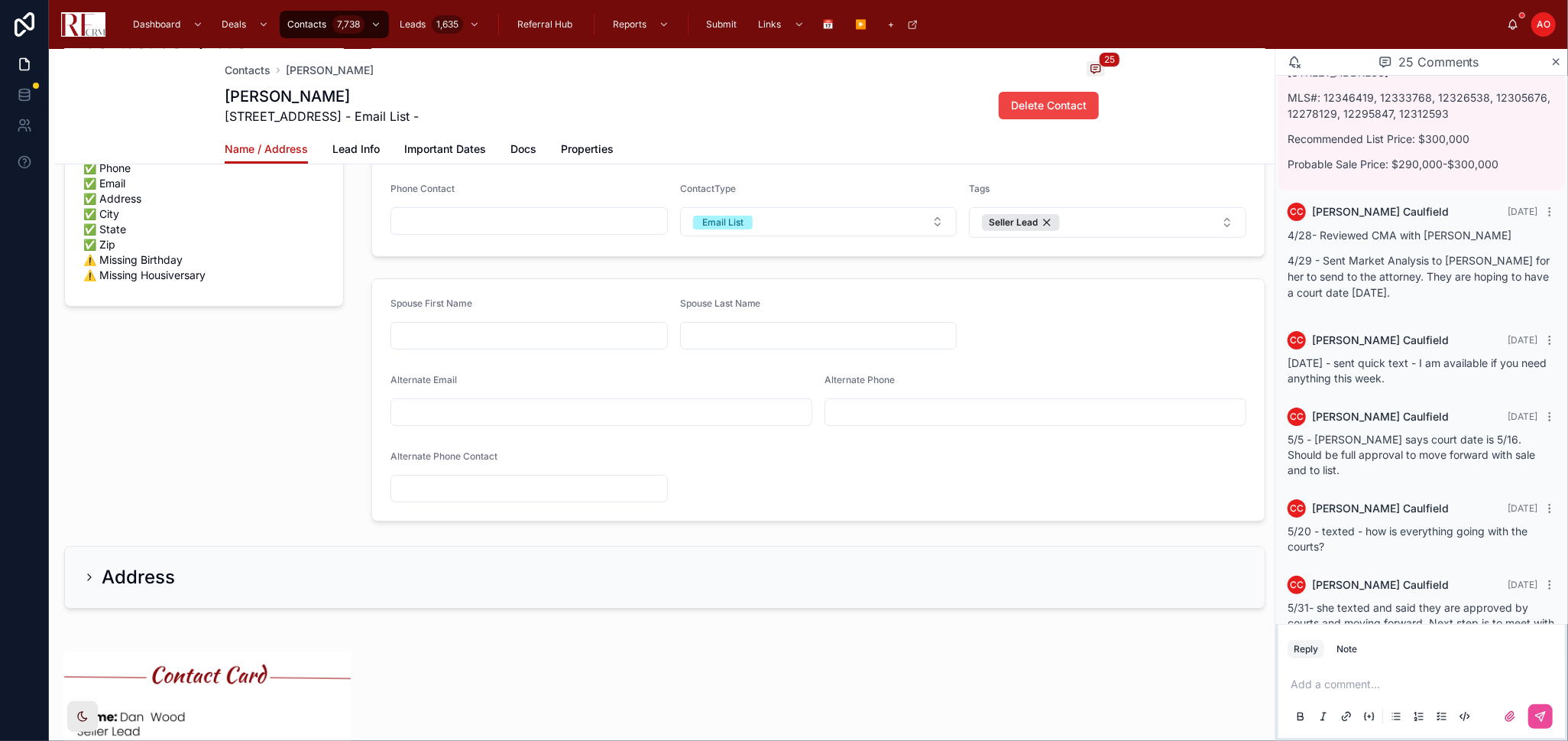
scroll to position [34, 0]
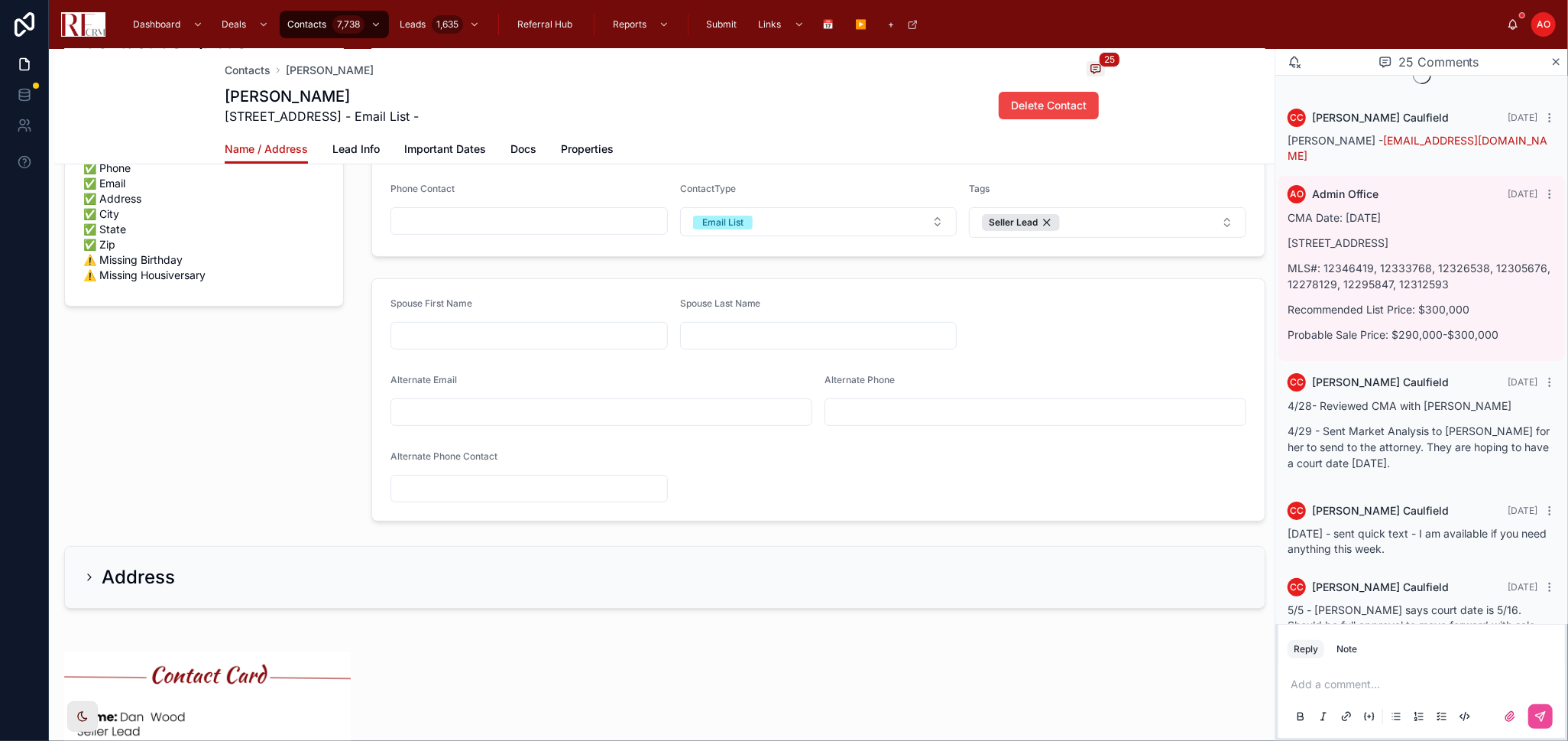
click at [1342, 234] on p "1812 Fox Run Dr, Elk Grove Village, IL 60007" at bounding box center [1422, 243] width 268 height 16
click at [1341, 234] on p "1812 Fox Run Dr, Elk Grove Village, IL 60007" at bounding box center [1422, 243] width 268 height 16
click at [1340, 234] on p "1812 Fox Run Dr, Elk Grove Village, IL 60007" at bounding box center [1422, 243] width 268 height 16
copy p "1812 Fox Run Dr, Elk Grove Village, IL 60007"
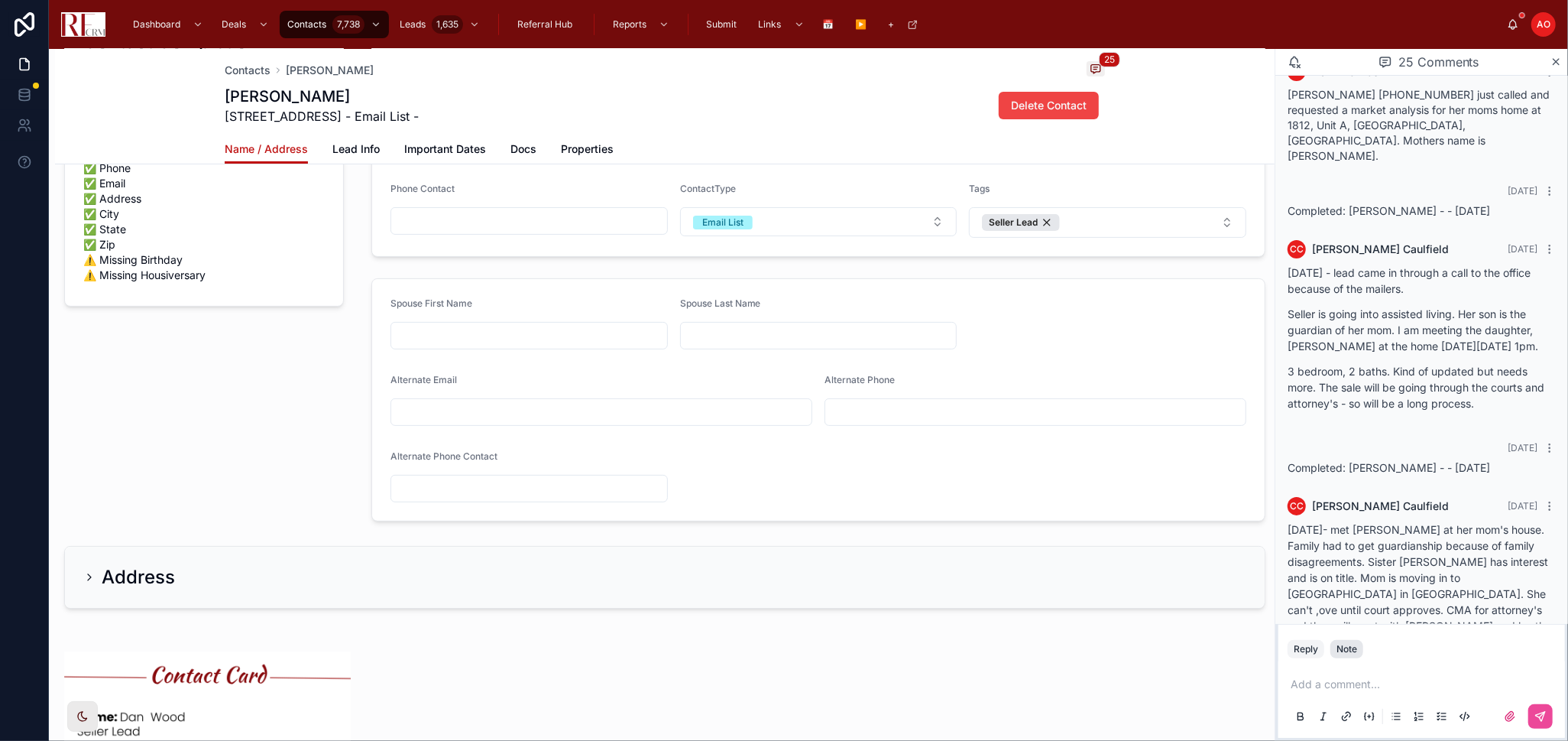
scroll to position [632, 0]
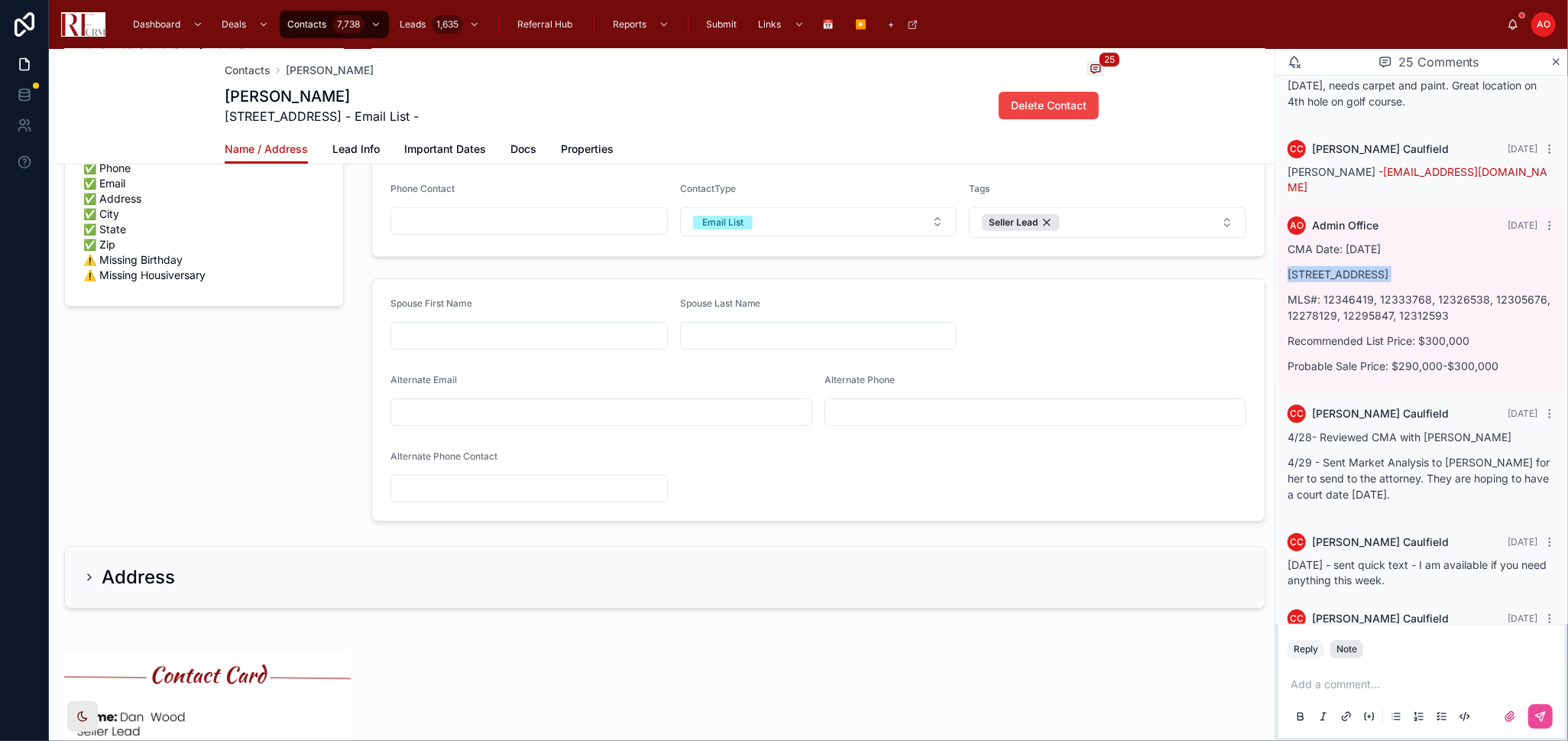
click at [1344, 650] on div "Note" at bounding box center [1347, 649] width 20 height 12
click at [1339, 677] on p at bounding box center [1425, 684] width 268 height 16
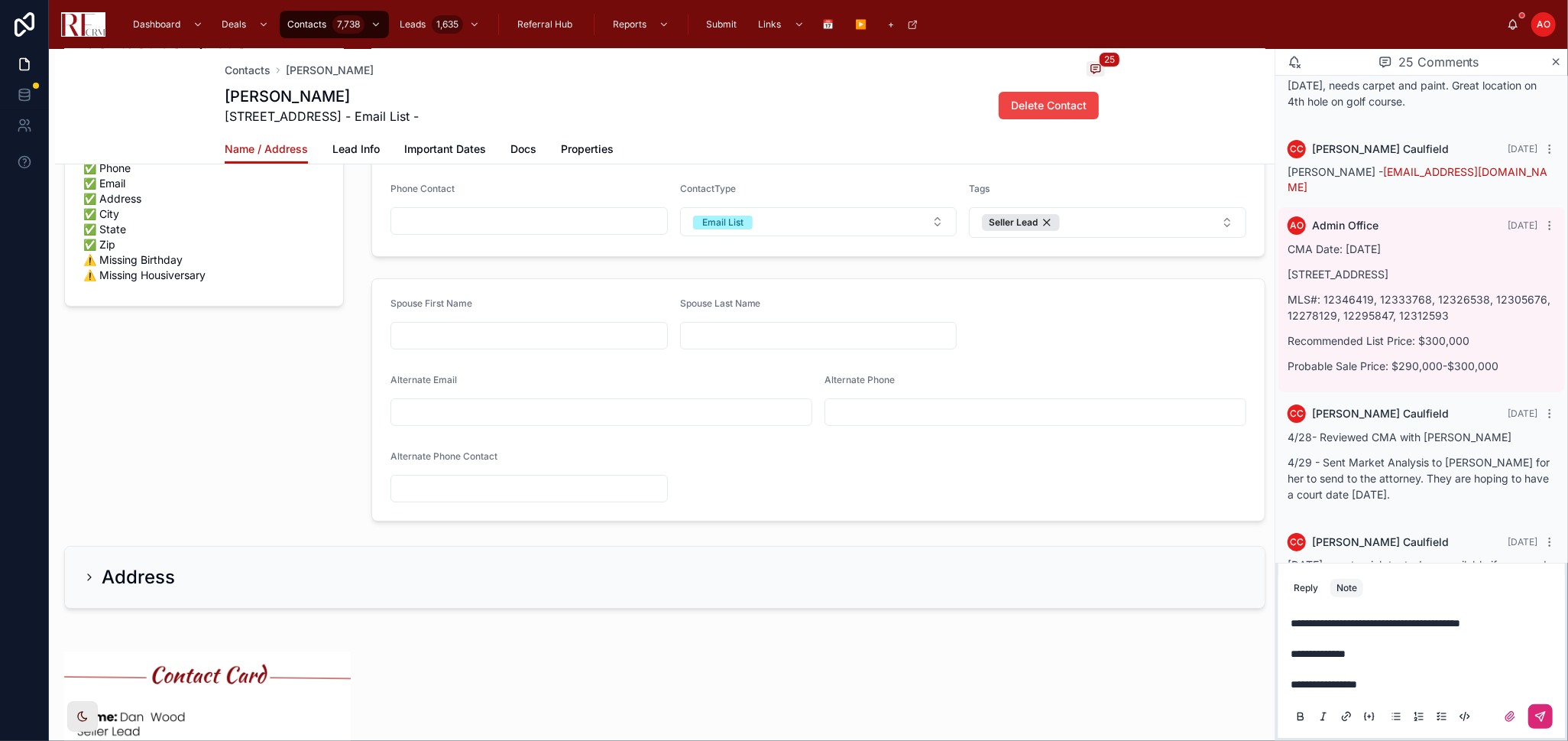
click at [1543, 705] on button at bounding box center [1541, 716] width 24 height 25
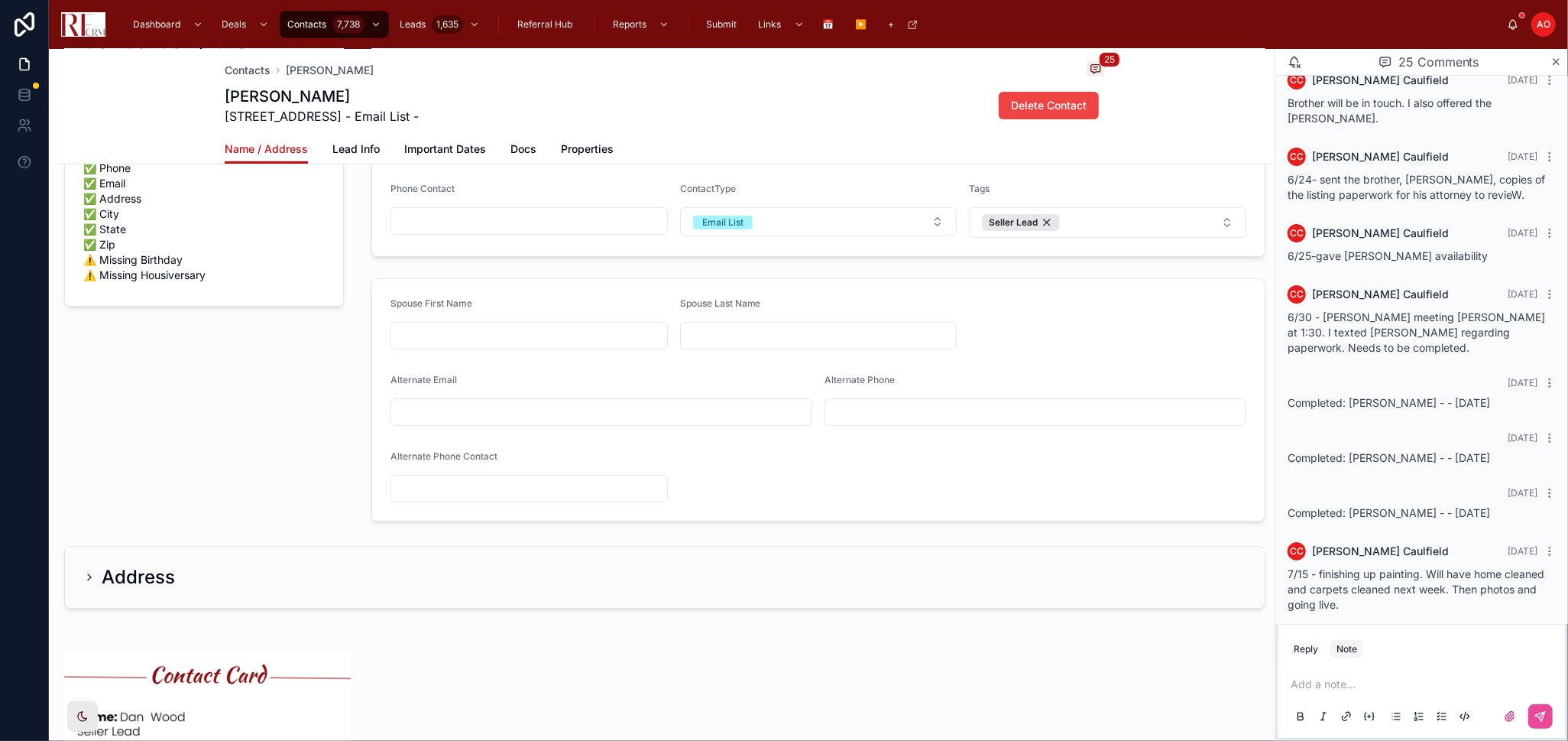
scroll to position [1859, 0]
